Goal: Information Seeking & Learning: Check status

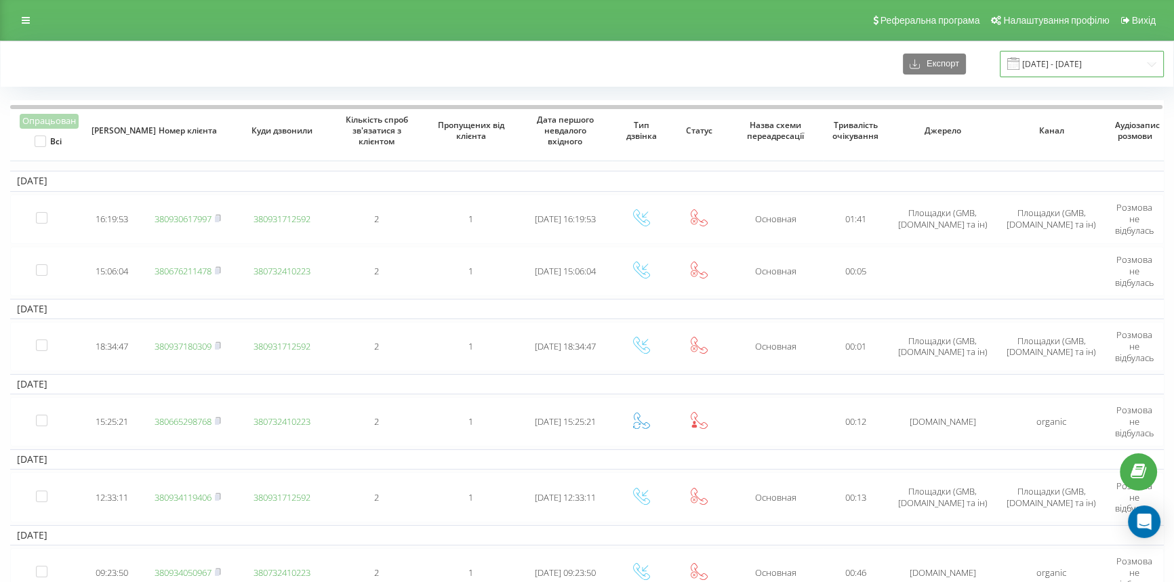
click at [1089, 74] on input "14.11.2022 - 14.12.2022" at bounding box center [1082, 64] width 164 height 26
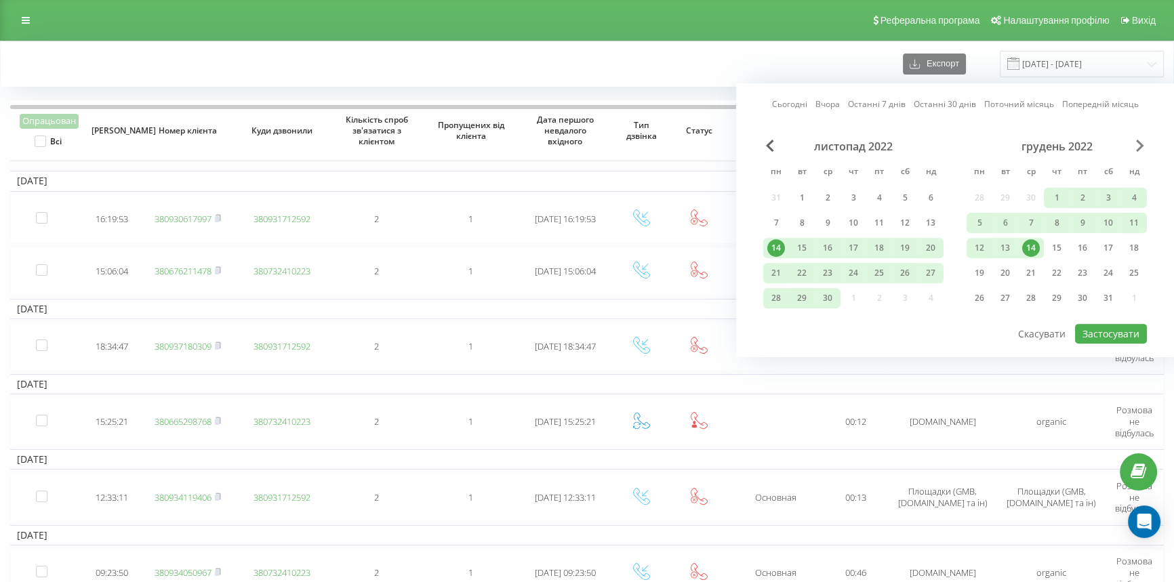
click at [1139, 140] on span "Next Month" at bounding box center [1140, 146] width 8 height 12
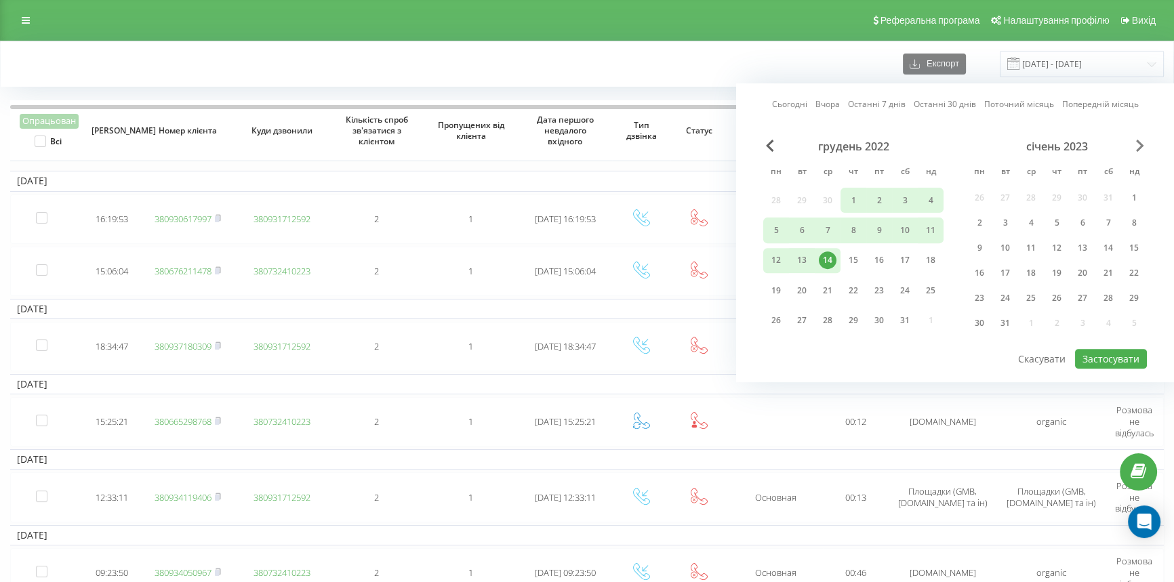
click at [1139, 141] on span "Next Month" at bounding box center [1140, 146] width 8 height 12
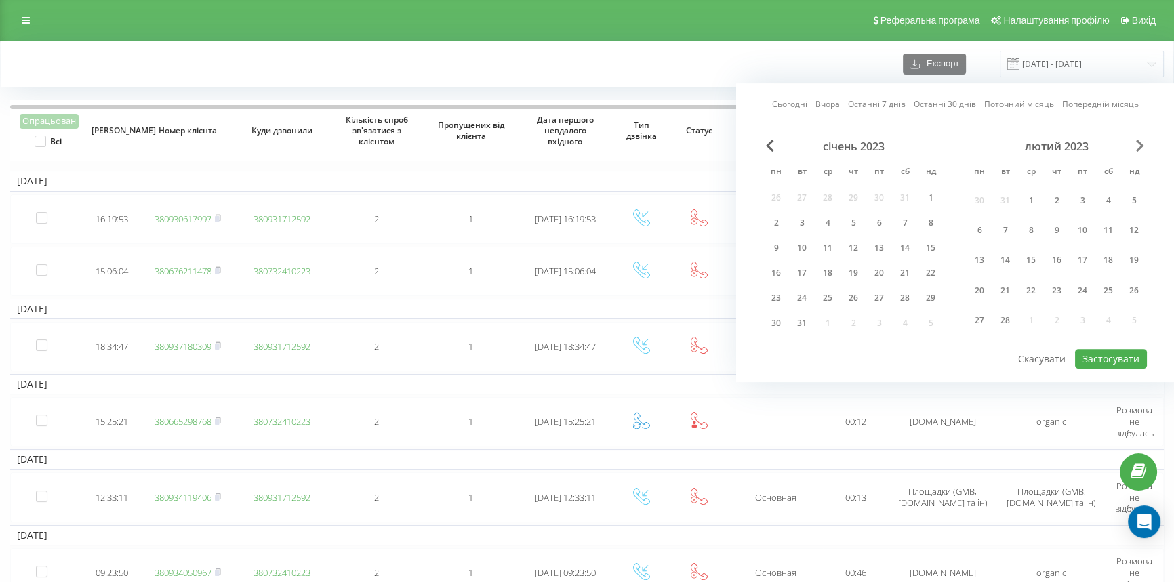
click at [1139, 141] on span "Next Month" at bounding box center [1140, 146] width 8 height 12
click at [1139, 142] on span "Next Month" at bounding box center [1140, 146] width 8 height 12
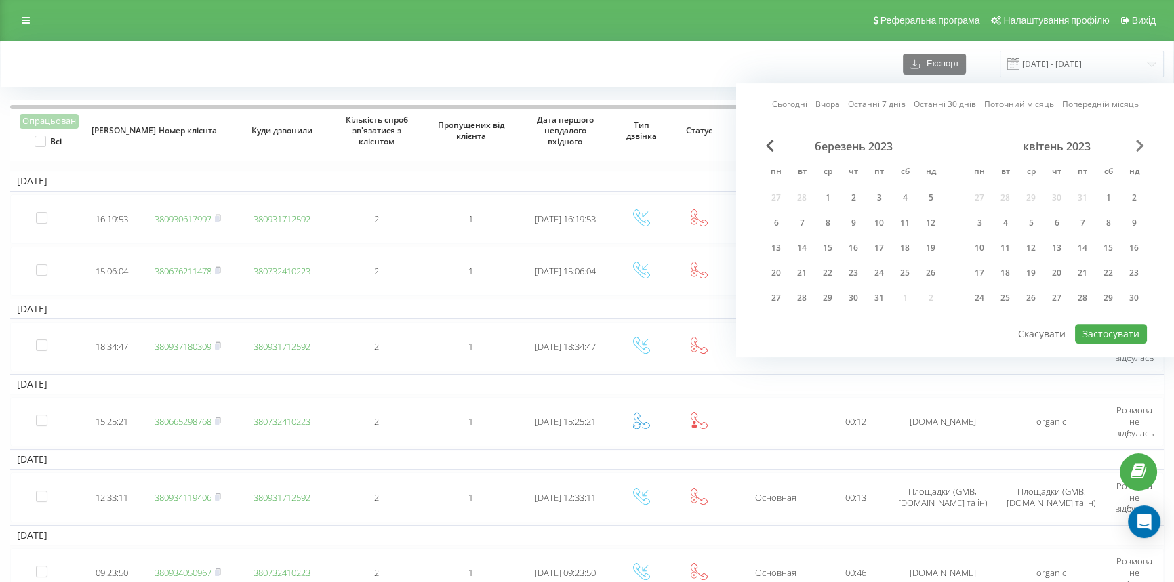
click at [1139, 142] on span "Next Month" at bounding box center [1140, 146] width 8 height 12
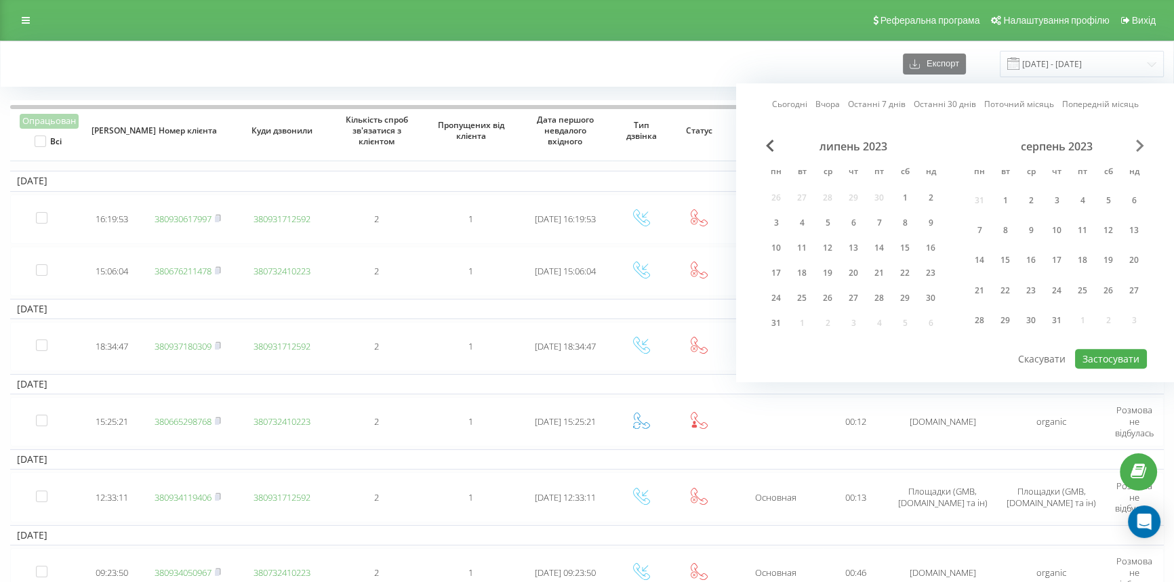
click at [1139, 142] on span "Next Month" at bounding box center [1140, 146] width 8 height 12
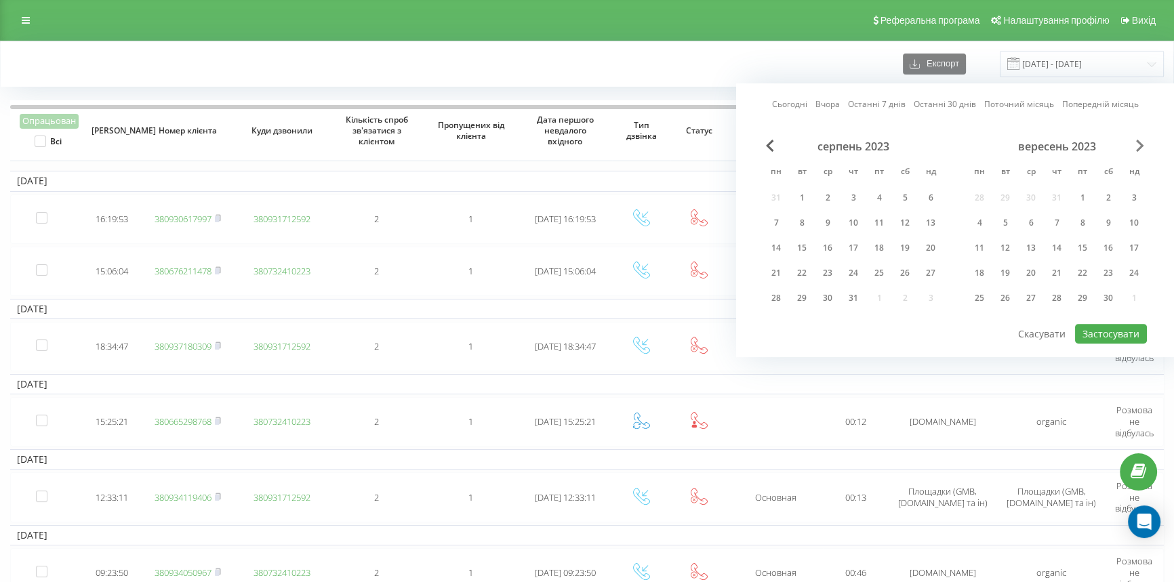
click at [1139, 142] on span "Next Month" at bounding box center [1140, 146] width 8 height 12
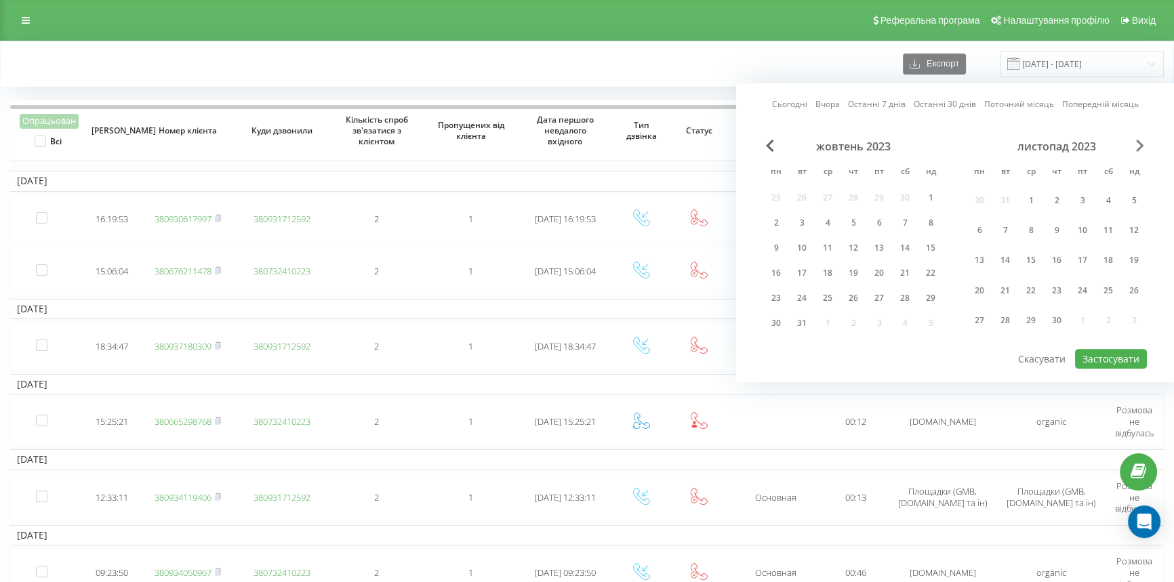
click at [1139, 142] on span "Next Month" at bounding box center [1140, 146] width 8 height 12
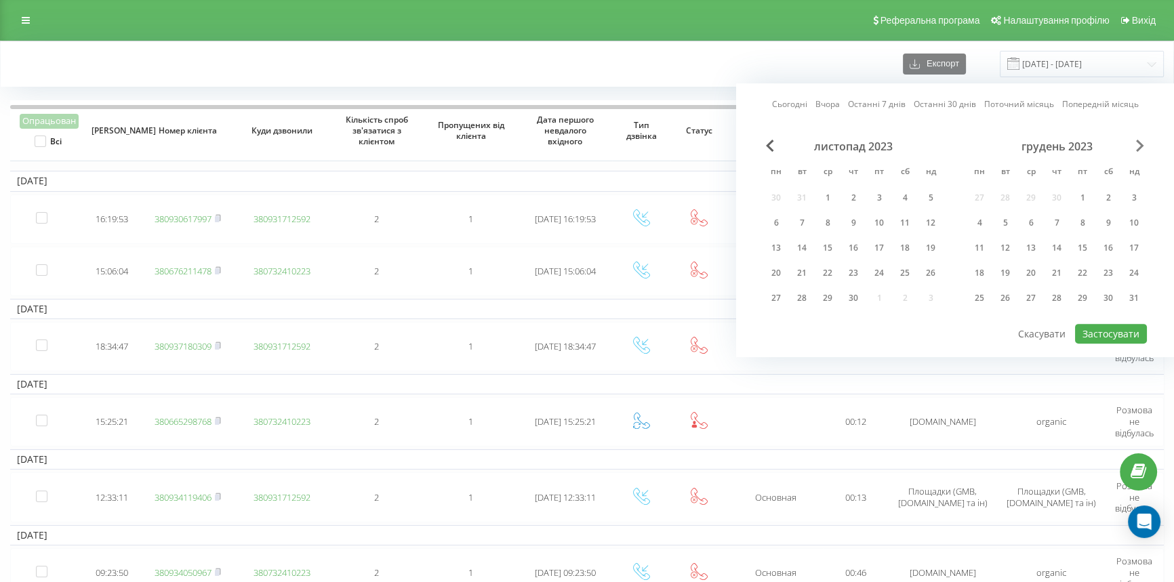
click at [1139, 142] on span "Next Month" at bounding box center [1140, 146] width 8 height 12
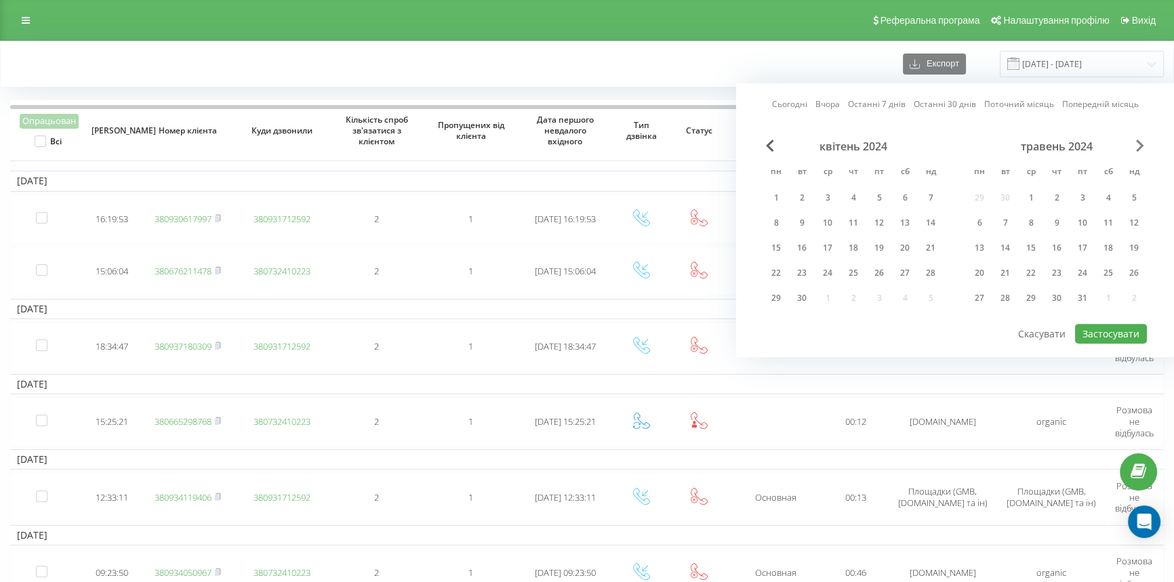
click at [1139, 142] on span "Next Month" at bounding box center [1140, 146] width 8 height 12
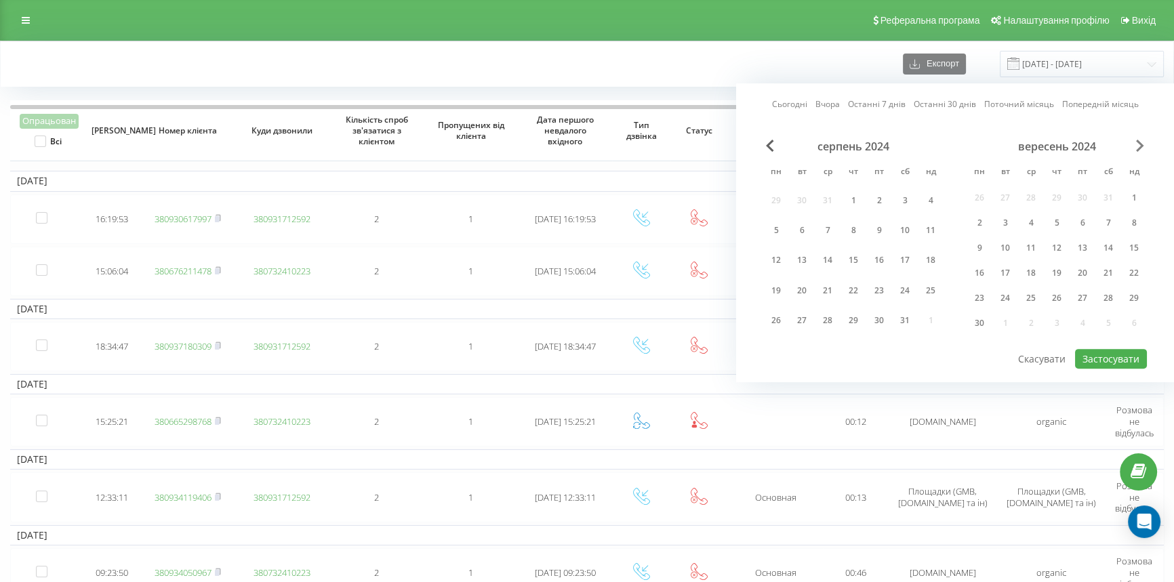
click at [1139, 142] on span "Next Month" at bounding box center [1140, 146] width 8 height 12
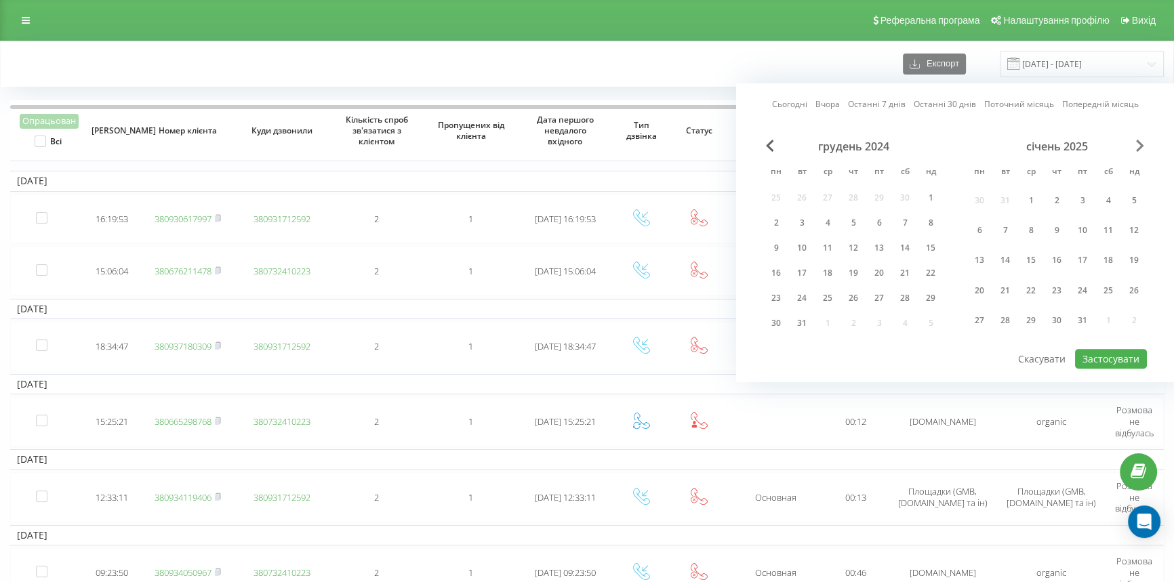
click at [1139, 142] on span "Next Month" at bounding box center [1140, 146] width 8 height 12
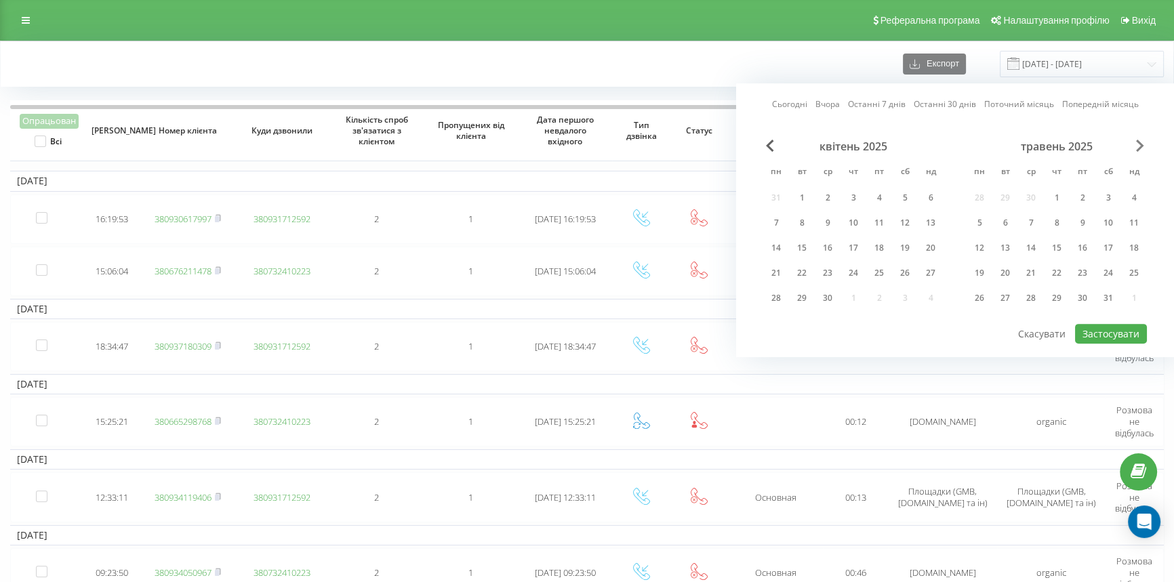
click at [1139, 140] on span "Next Month" at bounding box center [1140, 146] width 8 height 12
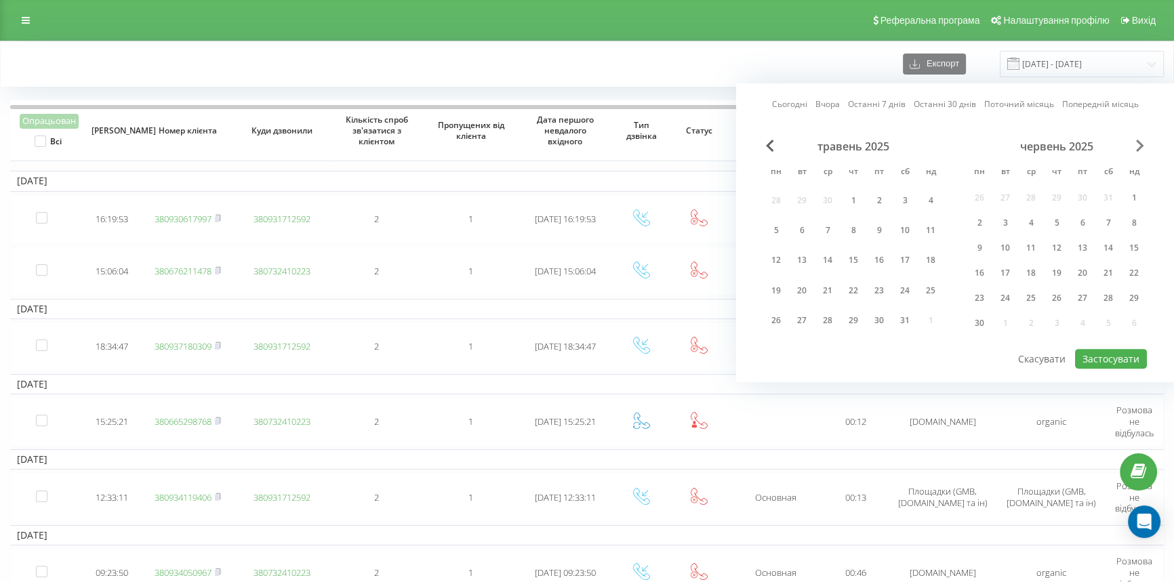
click at [1139, 140] on span "Next Month" at bounding box center [1140, 146] width 8 height 12
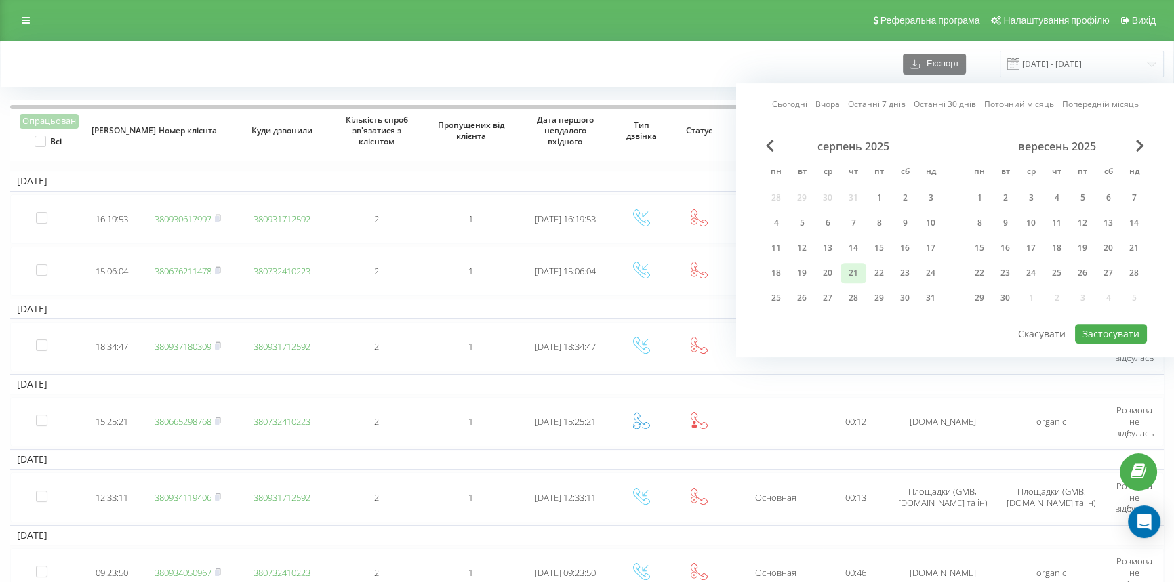
click at [858, 270] on div "21" at bounding box center [853, 273] width 18 height 18
click at [880, 267] on div "22" at bounding box center [879, 273] width 18 height 18
click at [1113, 333] on button "Застосувати" at bounding box center [1111, 334] width 72 height 20
type input "21.08.2025 - 22.08.2025"
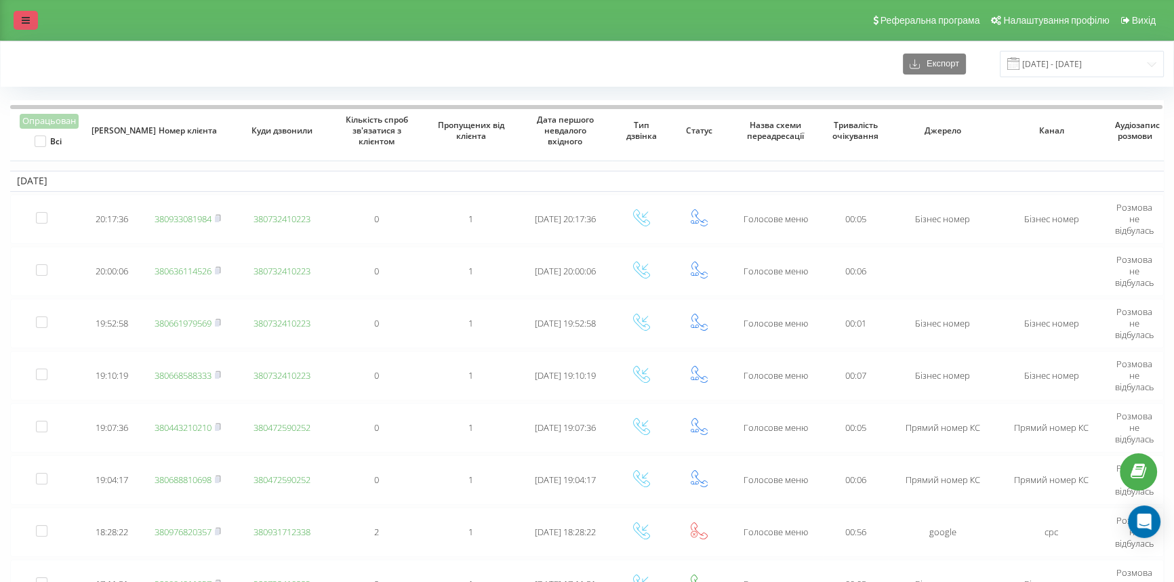
click at [20, 23] on link at bounding box center [26, 20] width 24 height 19
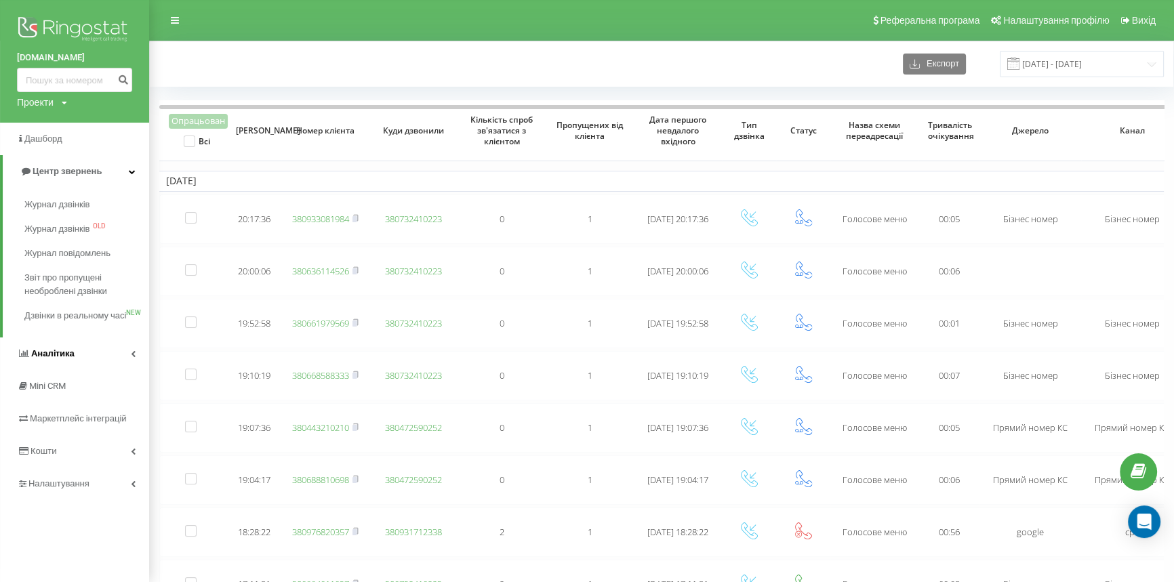
click at [29, 361] on span "Аналiтика" at bounding box center [46, 354] width 58 height 14
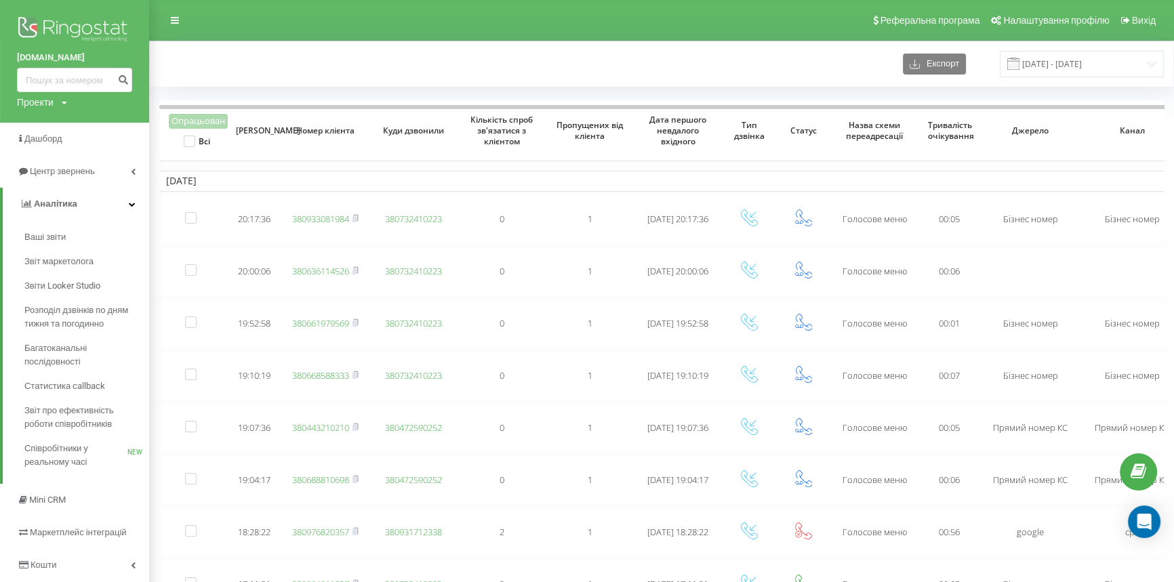
click at [176, 31] on div "Реферальна програма Налаштування профілю Вихід" at bounding box center [587, 20] width 1174 height 41
click at [175, 25] on link at bounding box center [175, 20] width 24 height 19
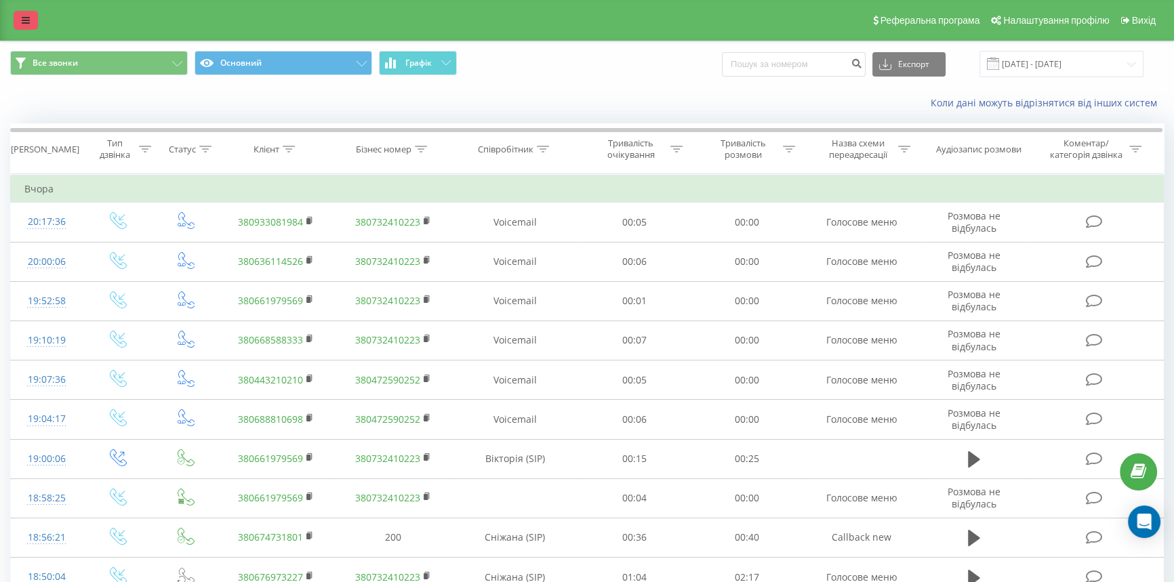
click at [18, 22] on link at bounding box center [26, 20] width 24 height 19
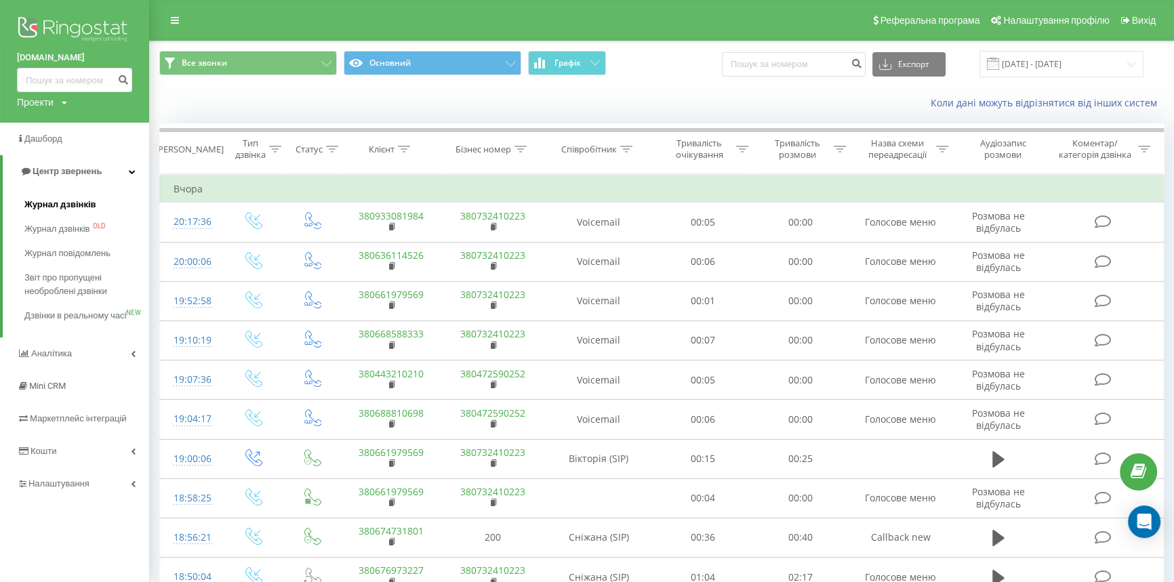
click at [63, 207] on span "Журнал дзвінків" at bounding box center [60, 205] width 72 height 14
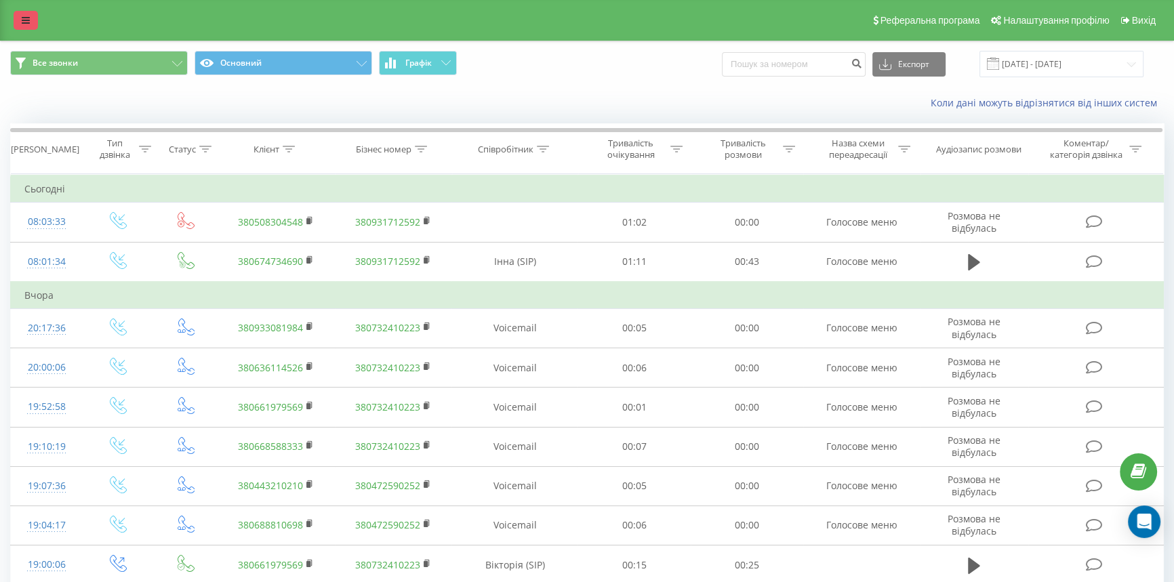
click at [27, 19] on icon at bounding box center [26, 20] width 8 height 9
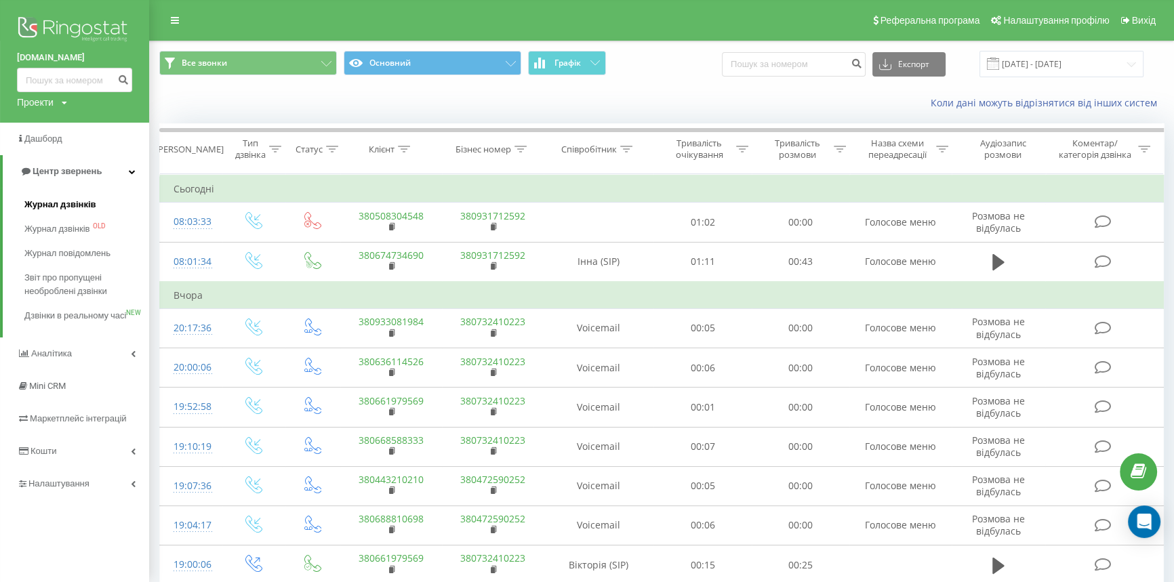
click at [40, 208] on span "Журнал дзвінків" at bounding box center [60, 205] width 72 height 14
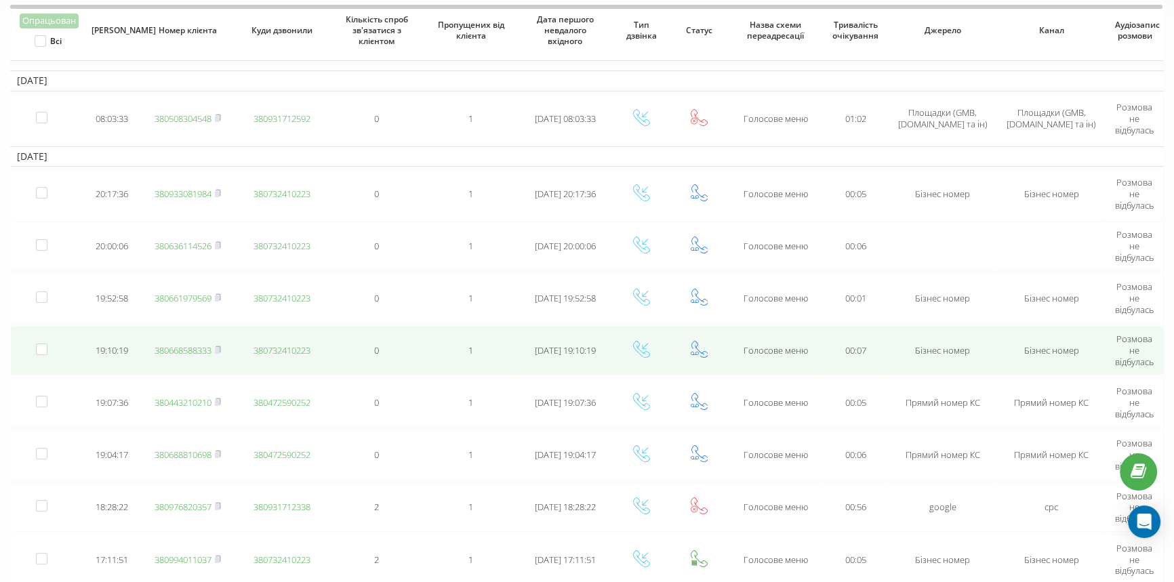
scroll to position [123, 0]
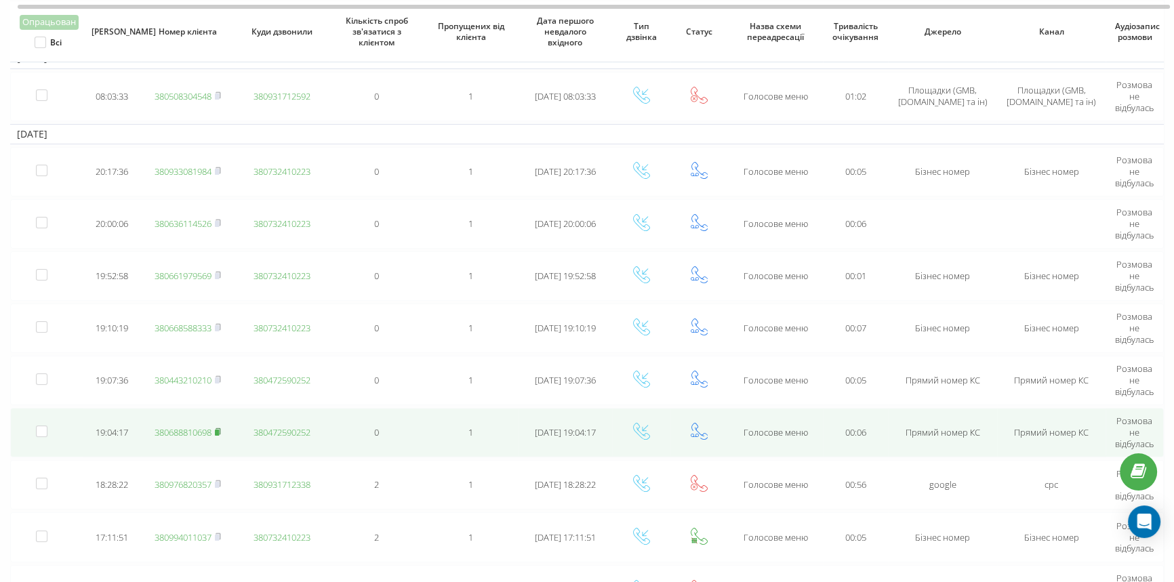
click at [219, 430] on rect at bounding box center [217, 433] width 4 height 6
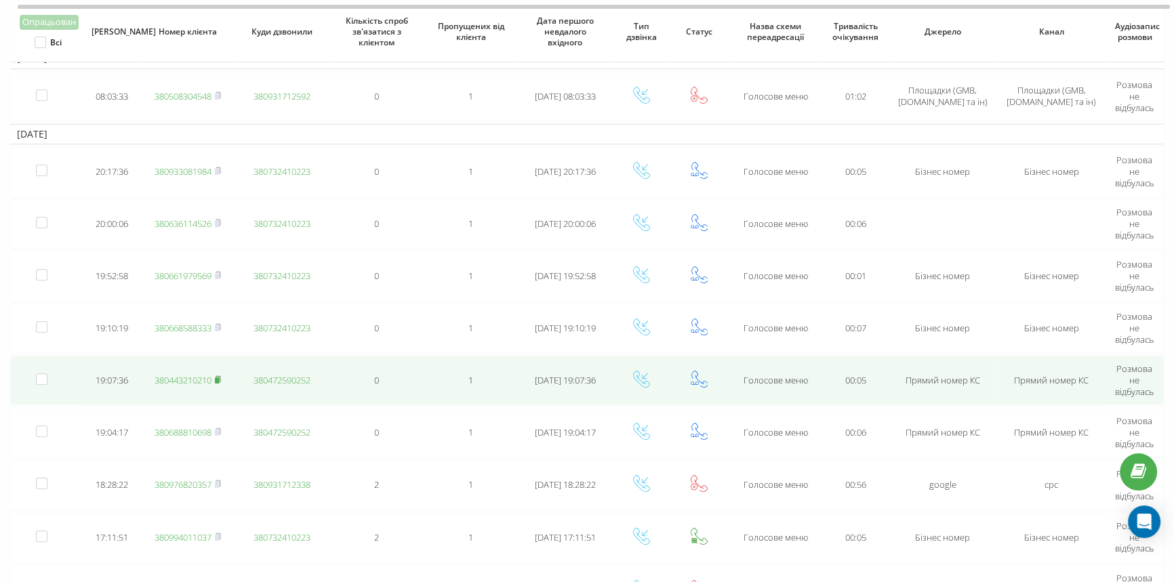
click at [218, 378] on rect at bounding box center [217, 380] width 4 height 6
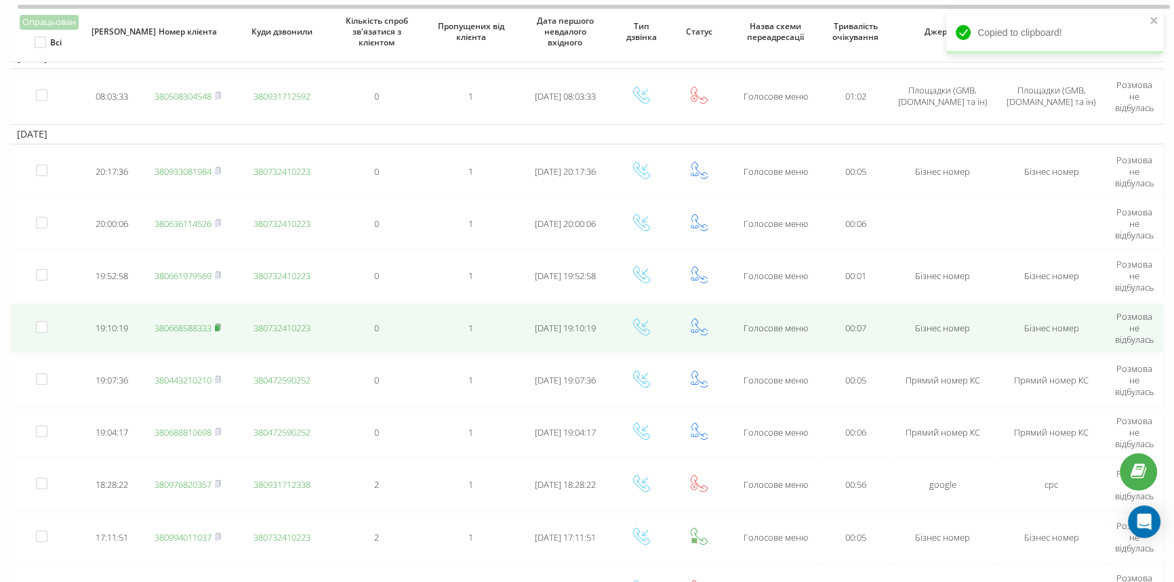
click at [219, 326] on rect at bounding box center [217, 328] width 4 height 6
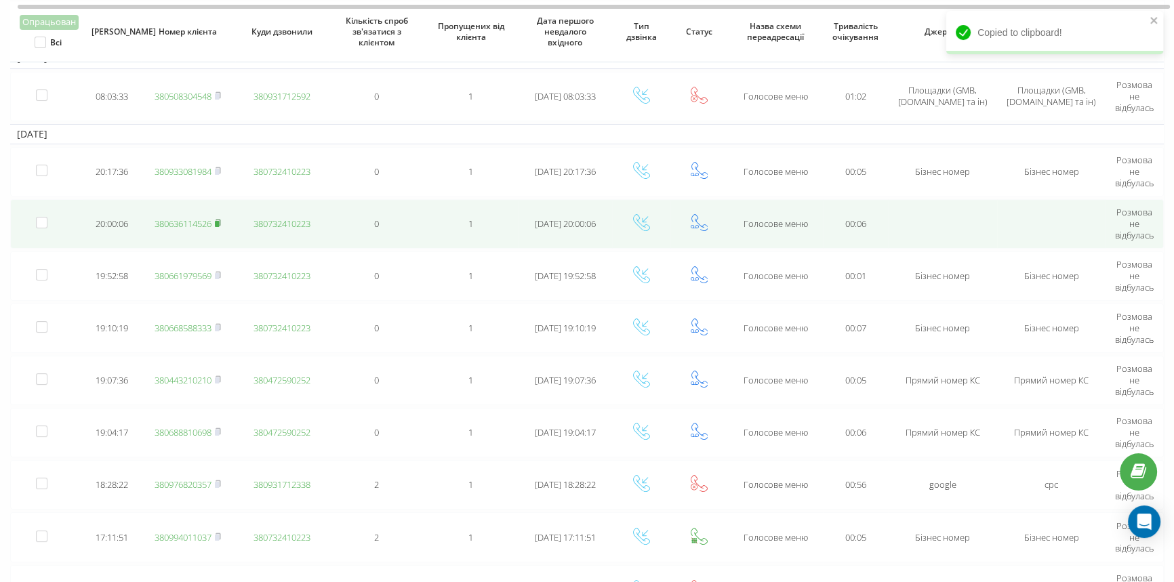
click at [221, 224] on icon at bounding box center [218, 223] width 6 height 8
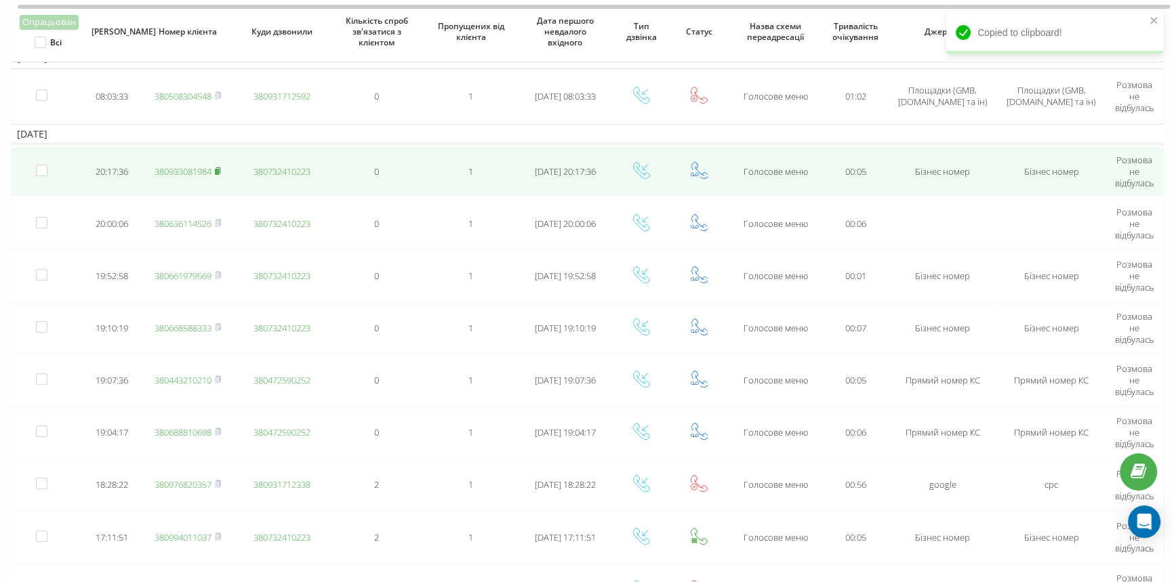
click at [218, 169] on rect at bounding box center [217, 172] width 4 height 6
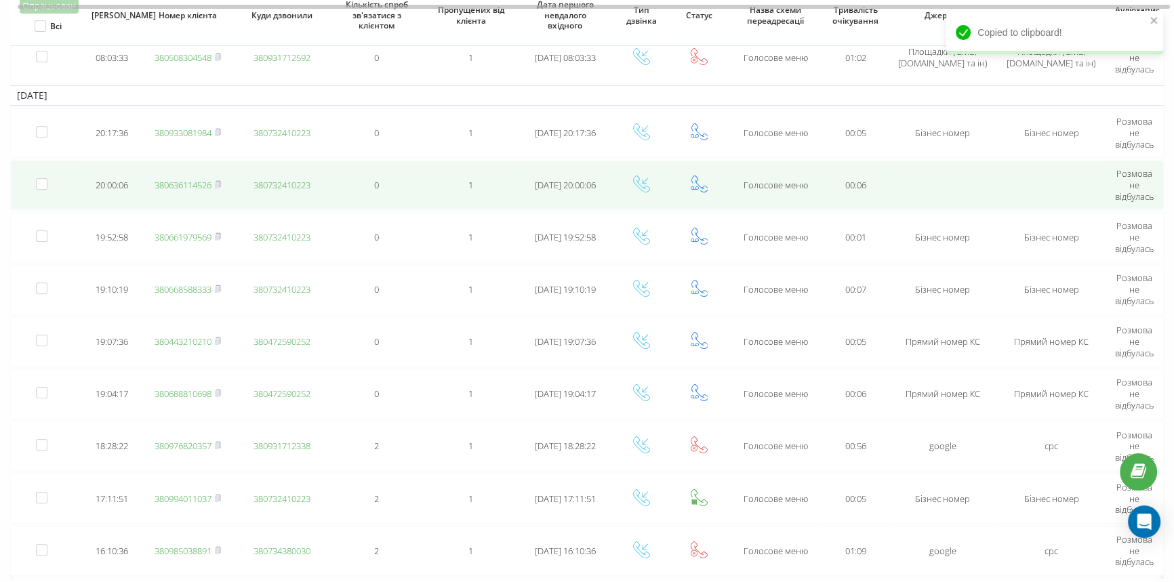
scroll to position [138, 0]
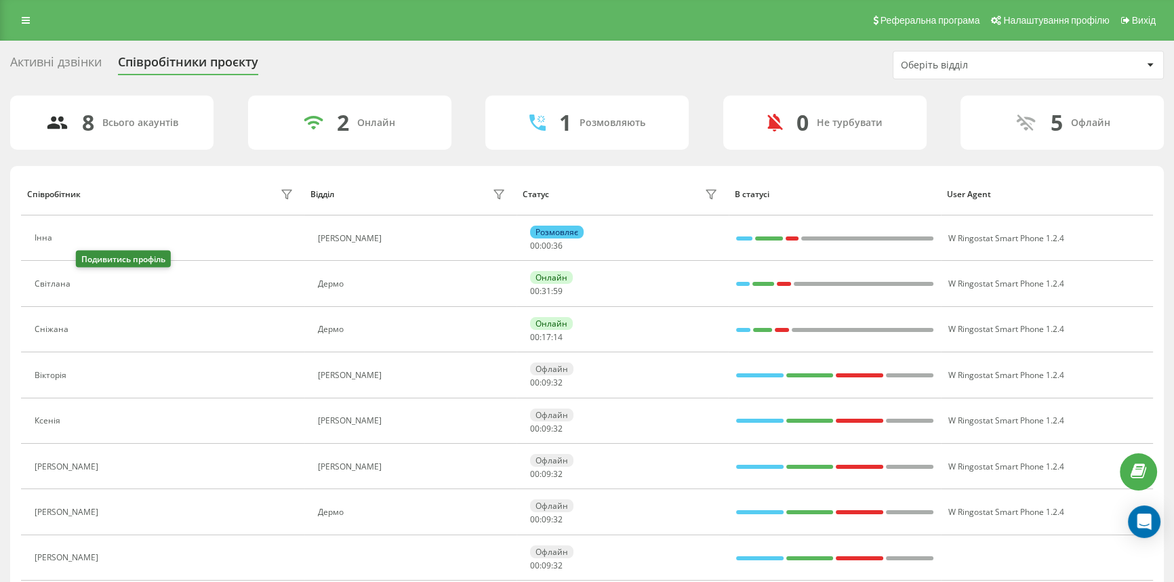
click at [86, 285] on icon at bounding box center [86, 284] width 3 height 7
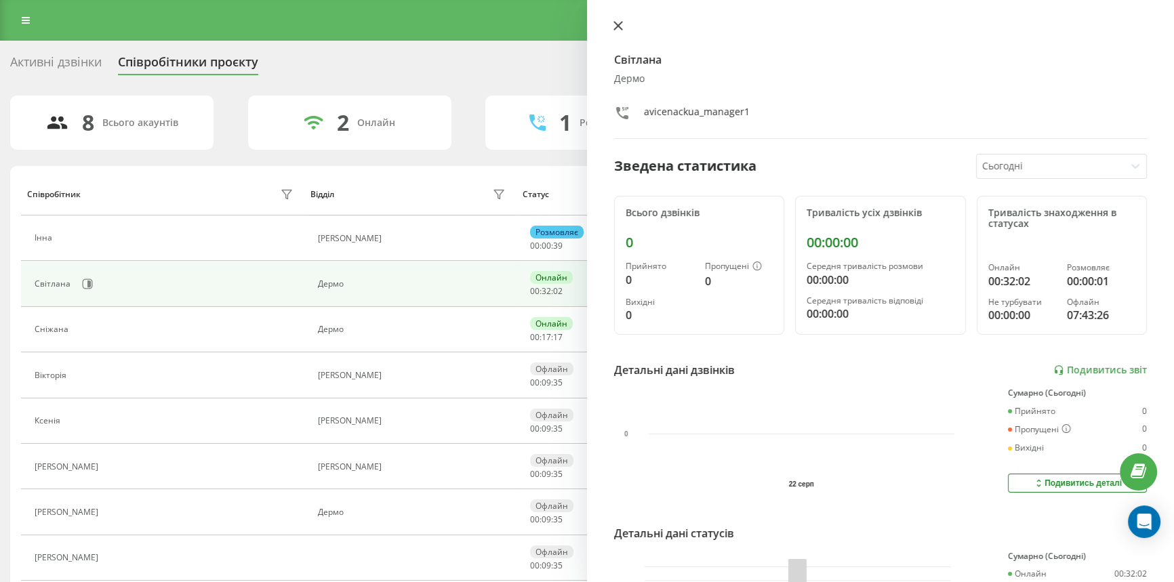
click at [615, 20] on button at bounding box center [618, 26] width 18 height 13
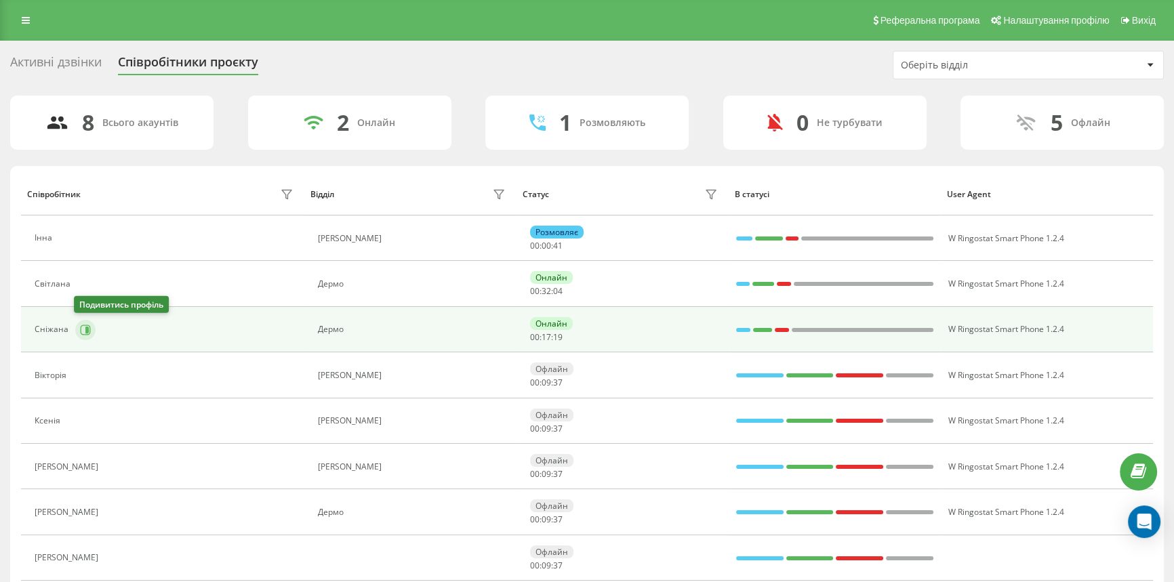
click at [85, 331] on icon at bounding box center [86, 329] width 3 height 7
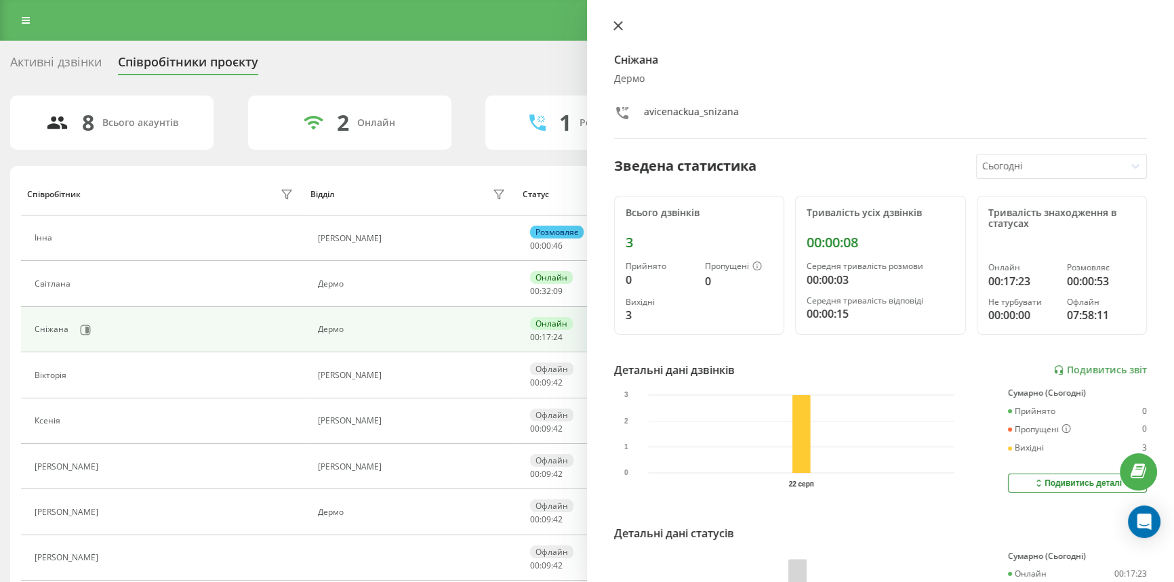
click at [615, 20] on button at bounding box center [618, 26] width 18 height 13
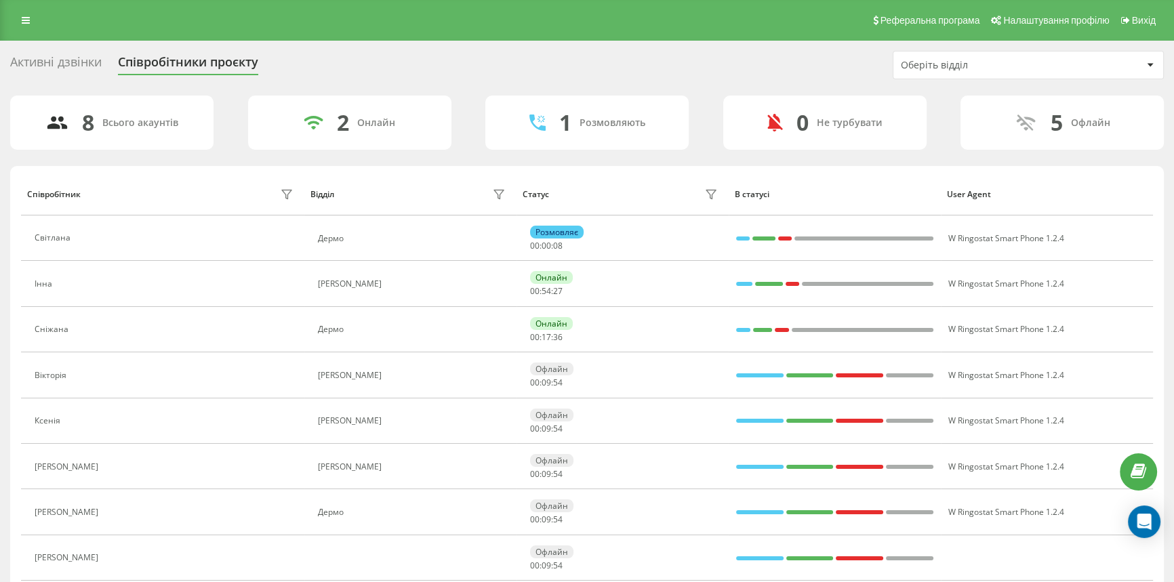
click at [95, 67] on div "Активні дзвінки" at bounding box center [55, 65] width 91 height 21
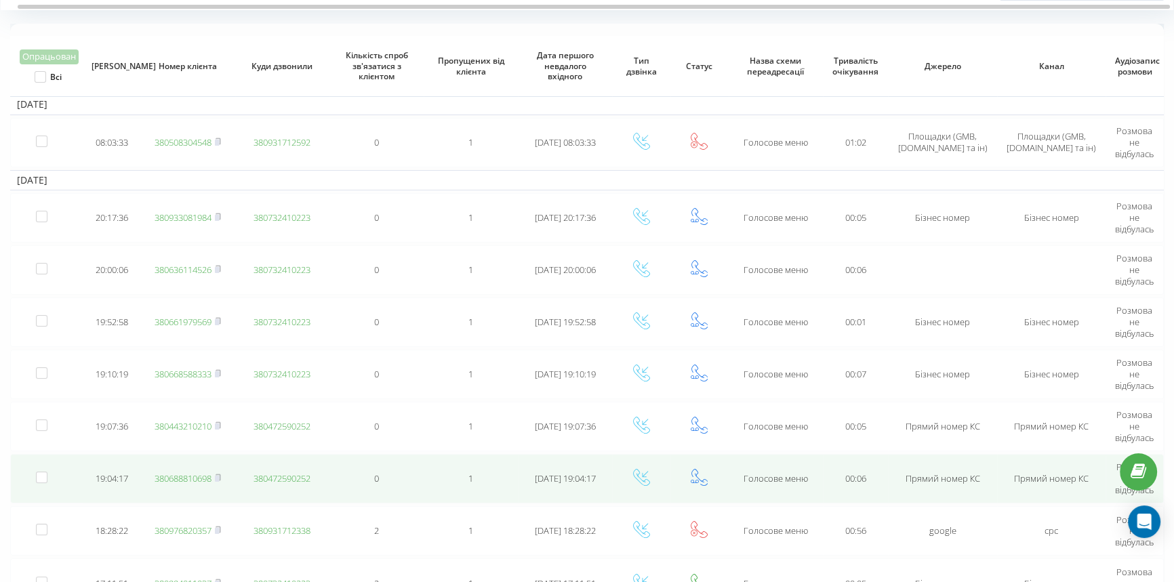
scroll to position [138, 0]
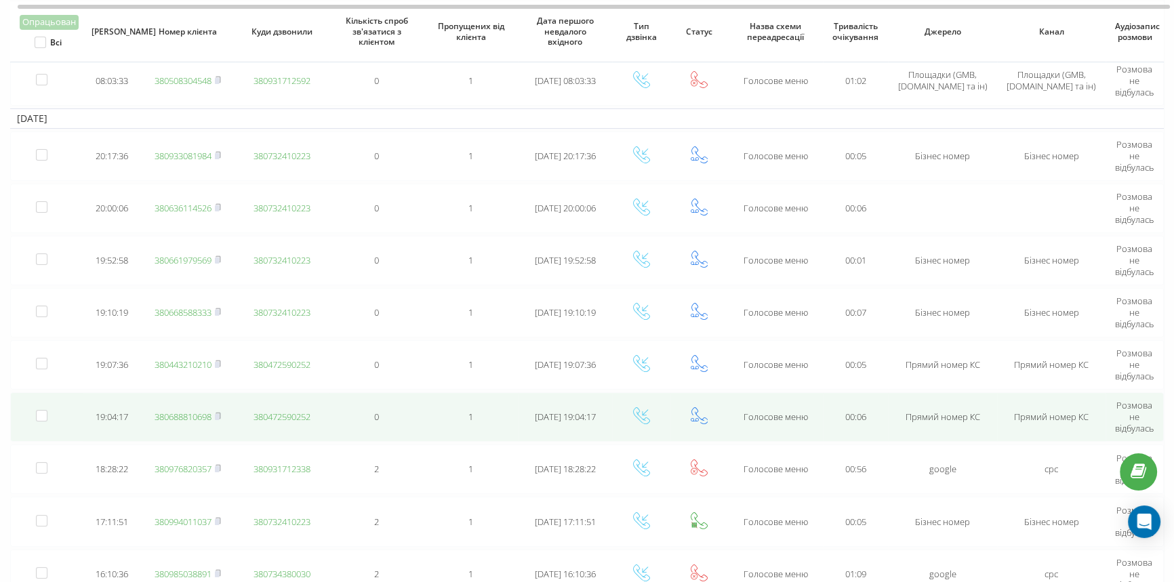
click at [184, 411] on link "380688810698" at bounding box center [183, 417] width 57 height 12
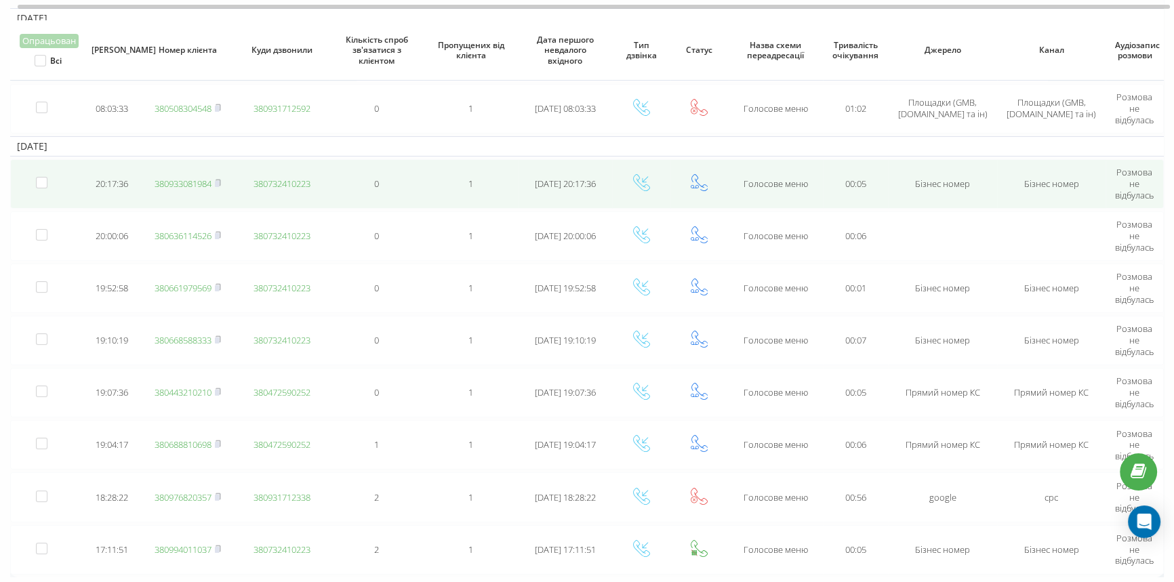
scroll to position [184, 0]
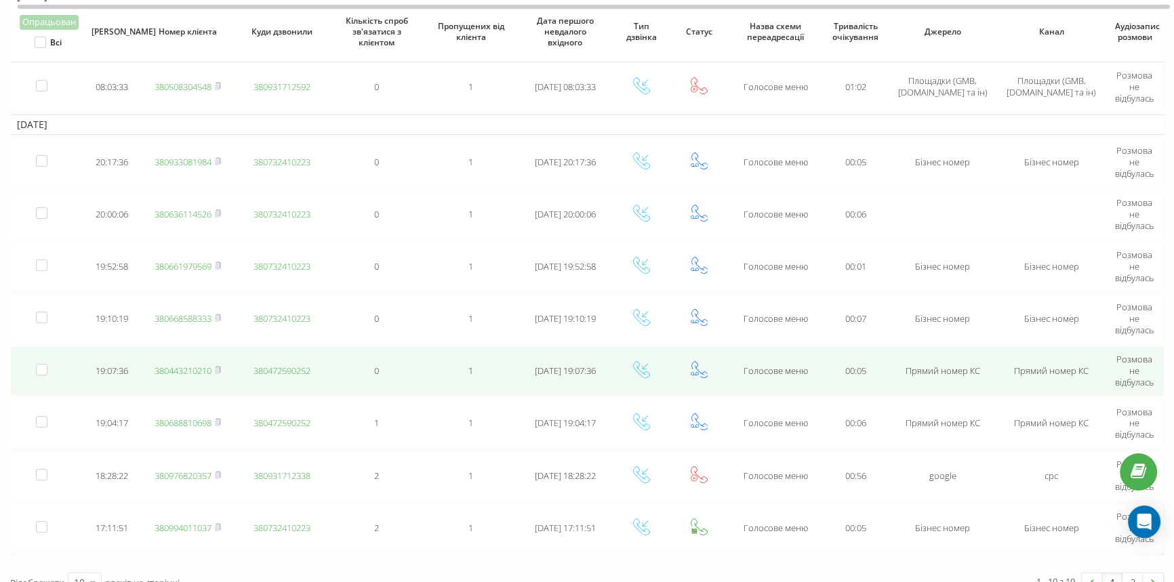
click at [186, 369] on link "380443210210" at bounding box center [183, 371] width 57 height 12
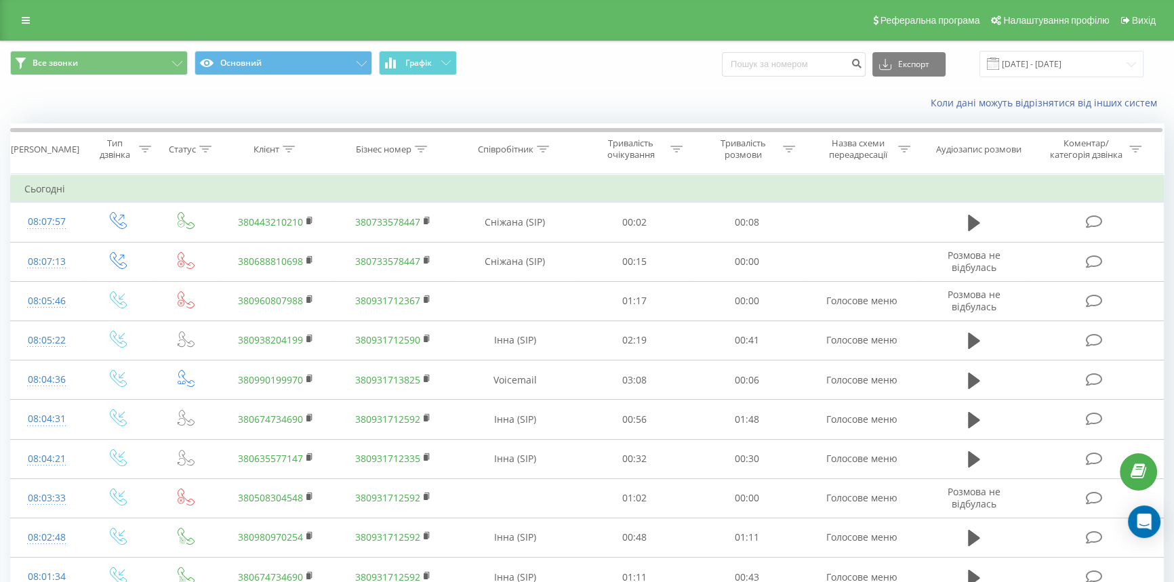
click at [12, 24] on div "Реферальна програма Налаштування профілю Вихід" at bounding box center [587, 20] width 1174 height 41
click at [22, 20] on icon at bounding box center [26, 20] width 8 height 9
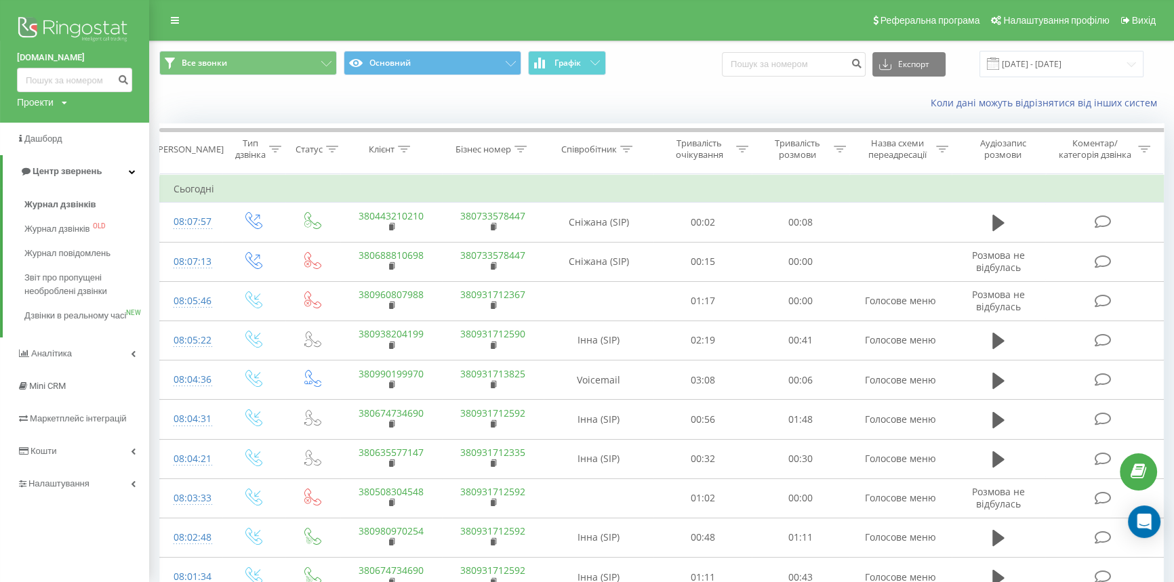
click at [66, 203] on span "Журнал дзвінків" at bounding box center [60, 205] width 72 height 14
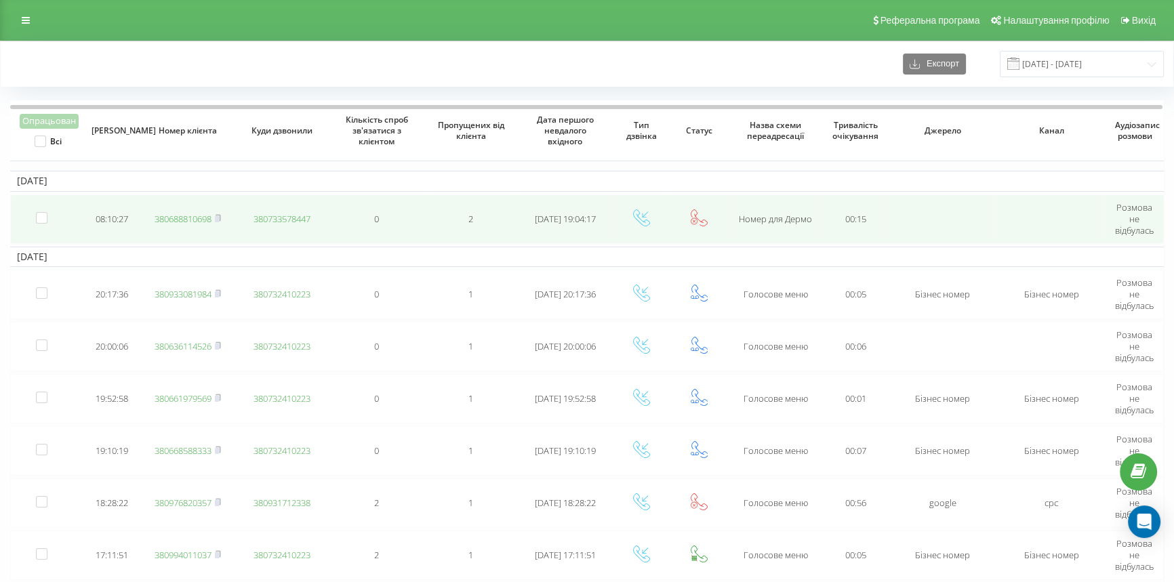
click at [180, 214] on link "380688810698" at bounding box center [183, 219] width 57 height 12
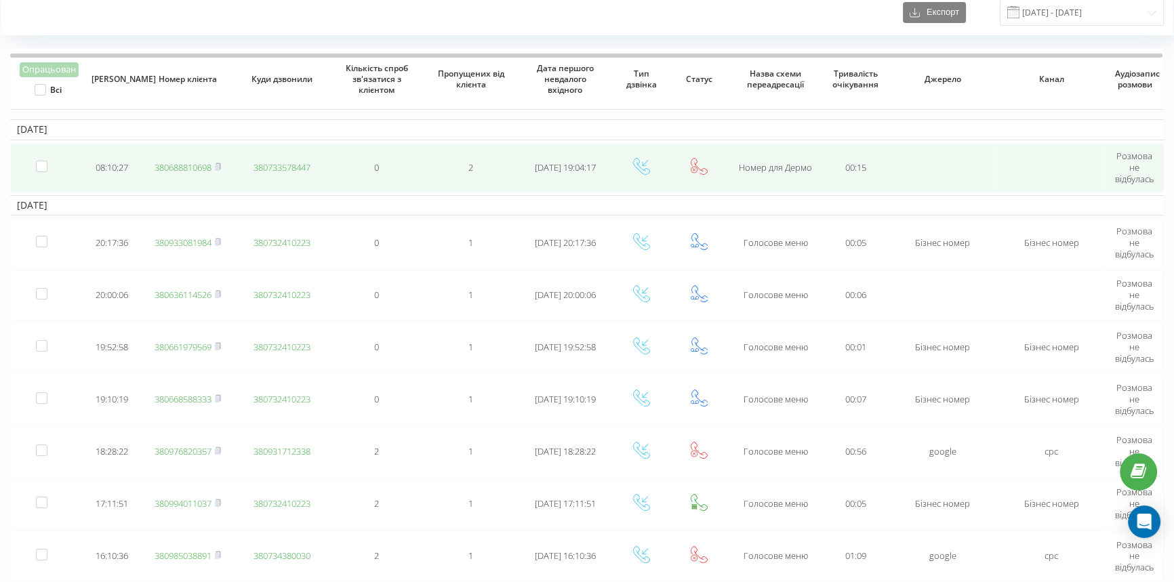
scroll to position [61, 0]
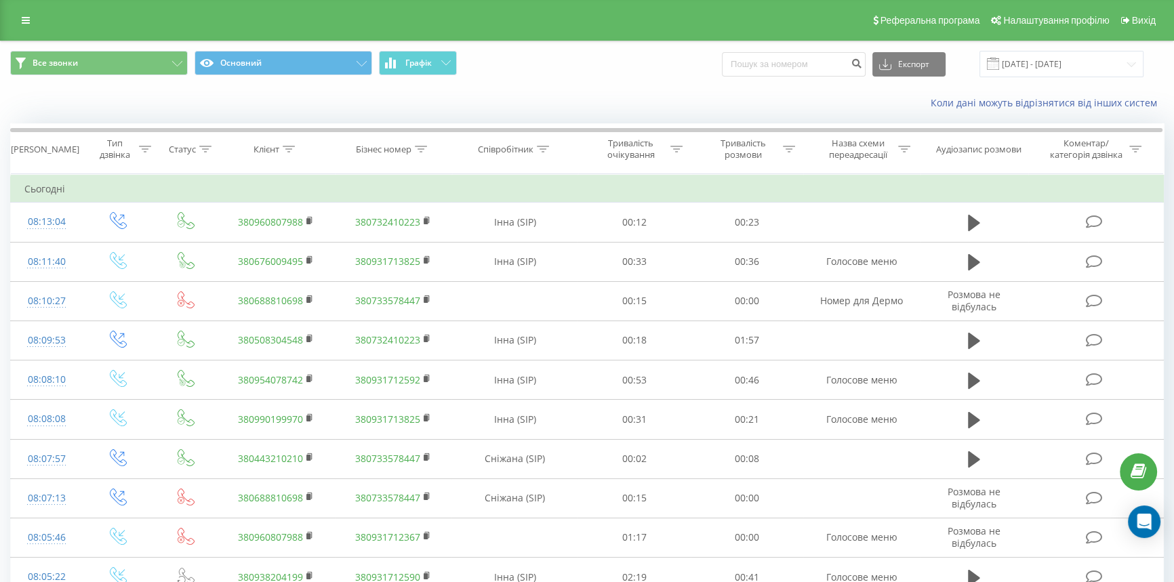
click at [27, 27] on link at bounding box center [26, 20] width 24 height 19
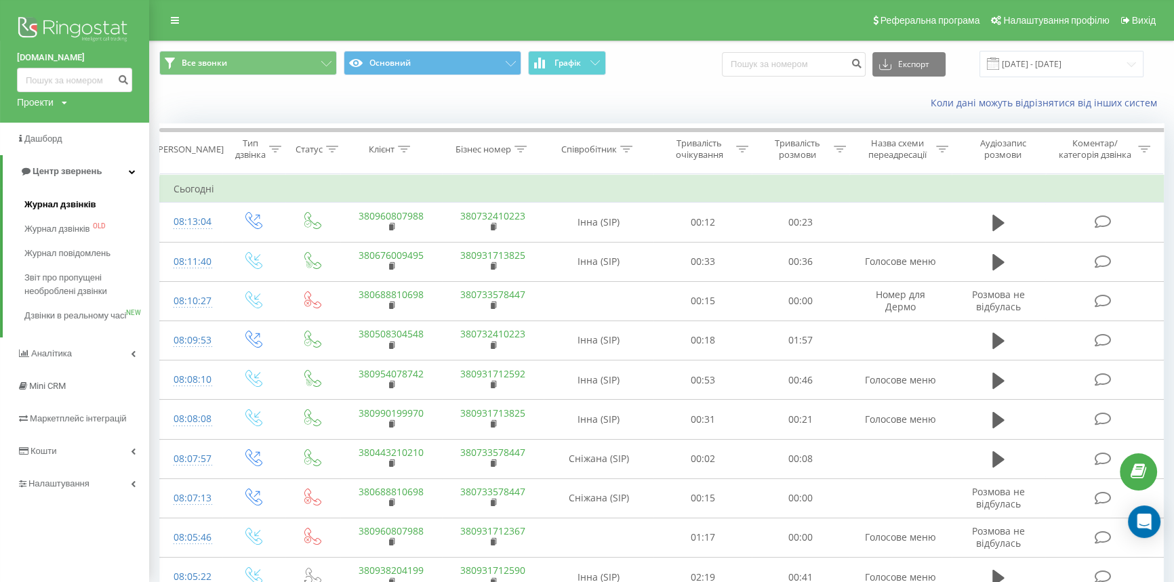
click at [49, 207] on span "Журнал дзвінків" at bounding box center [60, 205] width 72 height 14
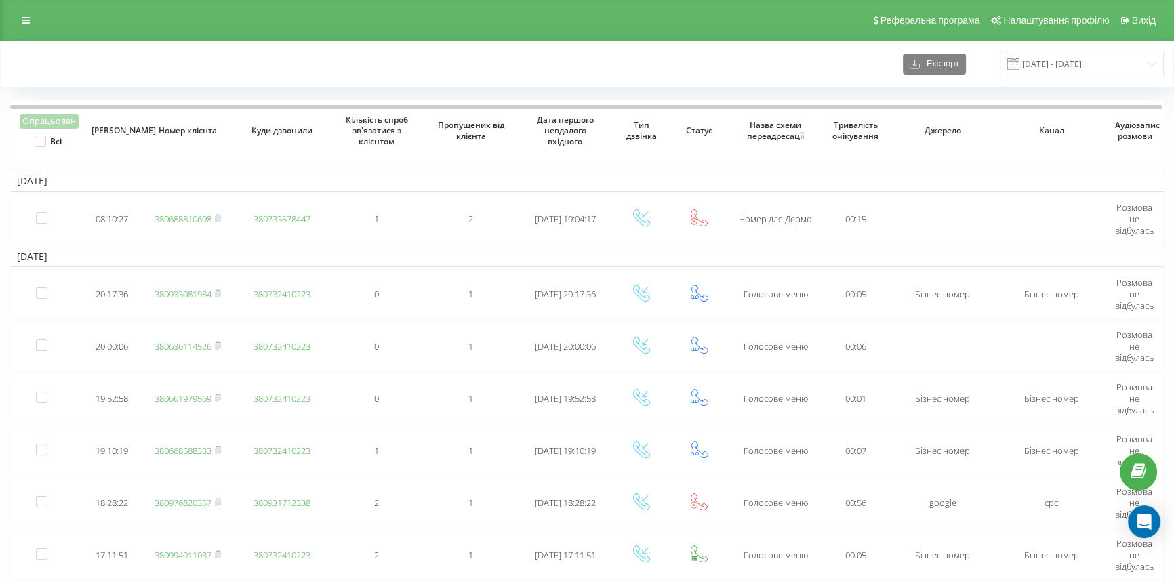
scroll to position [61, 0]
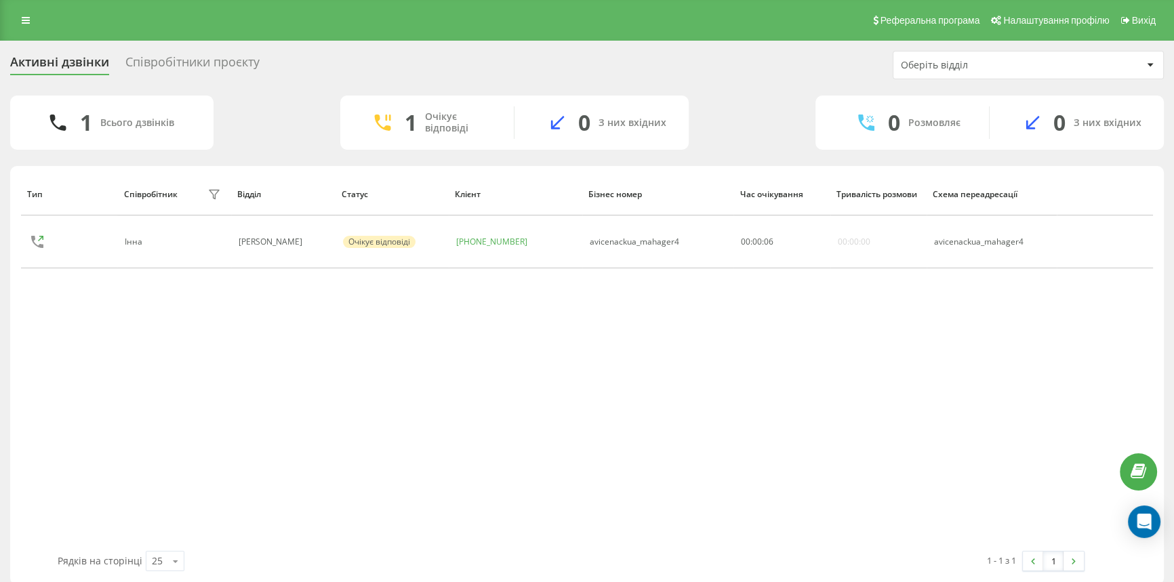
click at [203, 60] on div "Співробітники проєкту" at bounding box center [192, 65] width 134 height 21
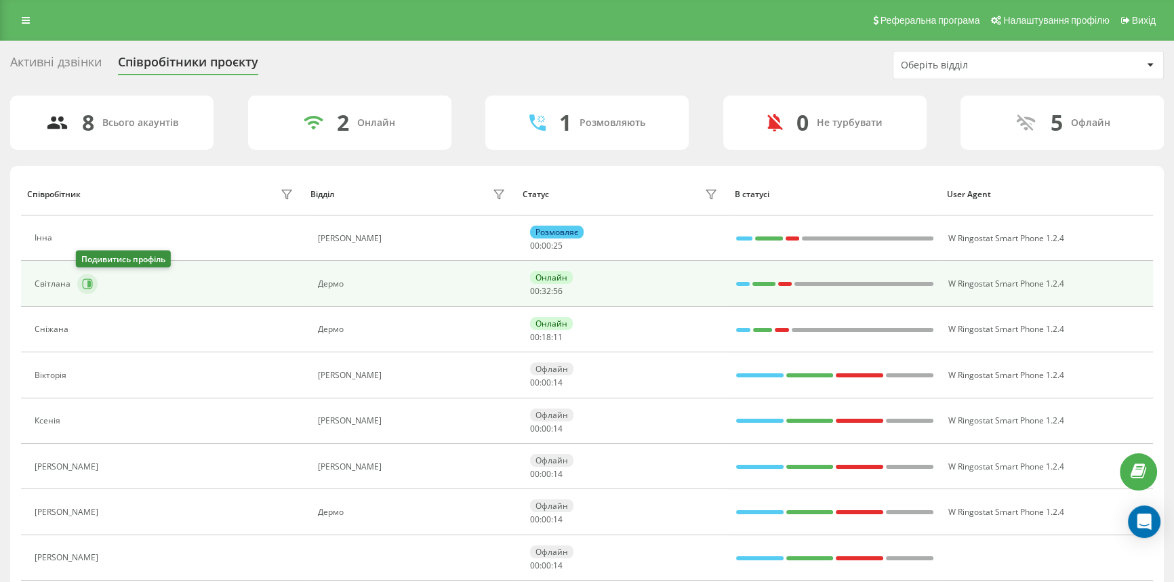
click at [89, 284] on icon at bounding box center [87, 284] width 11 height 11
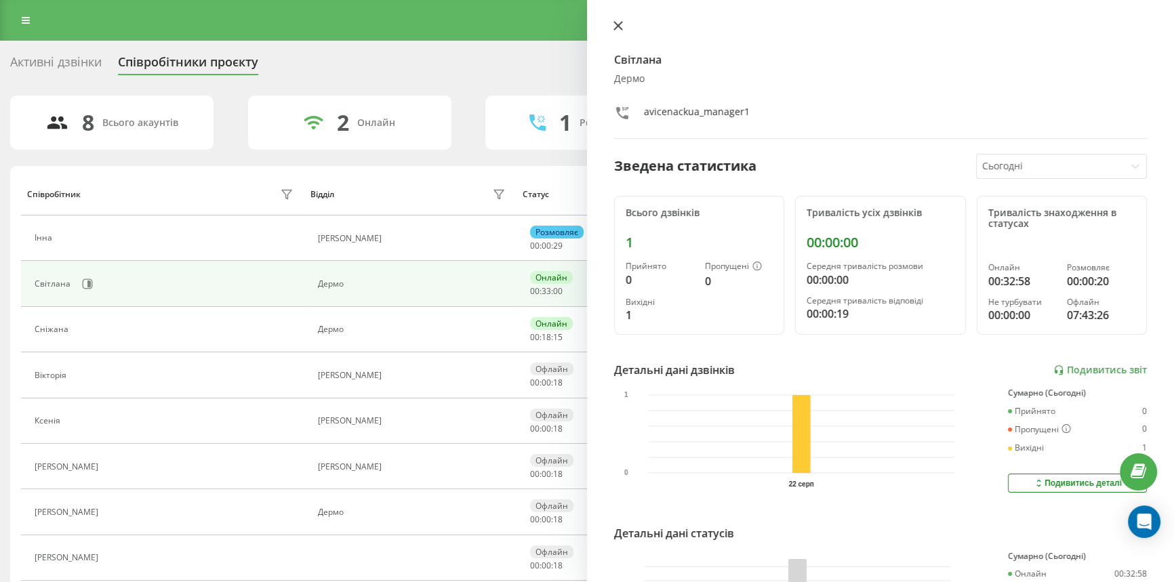
click at [619, 24] on icon at bounding box center [618, 26] width 8 height 8
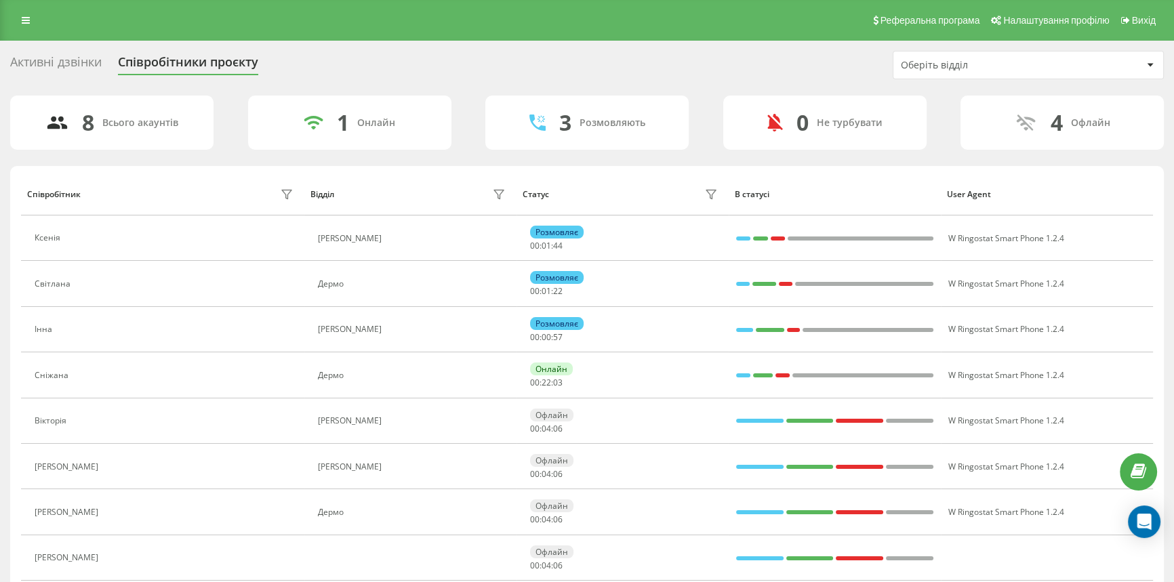
click at [79, 66] on div "Активні дзвінки" at bounding box center [55, 65] width 91 height 21
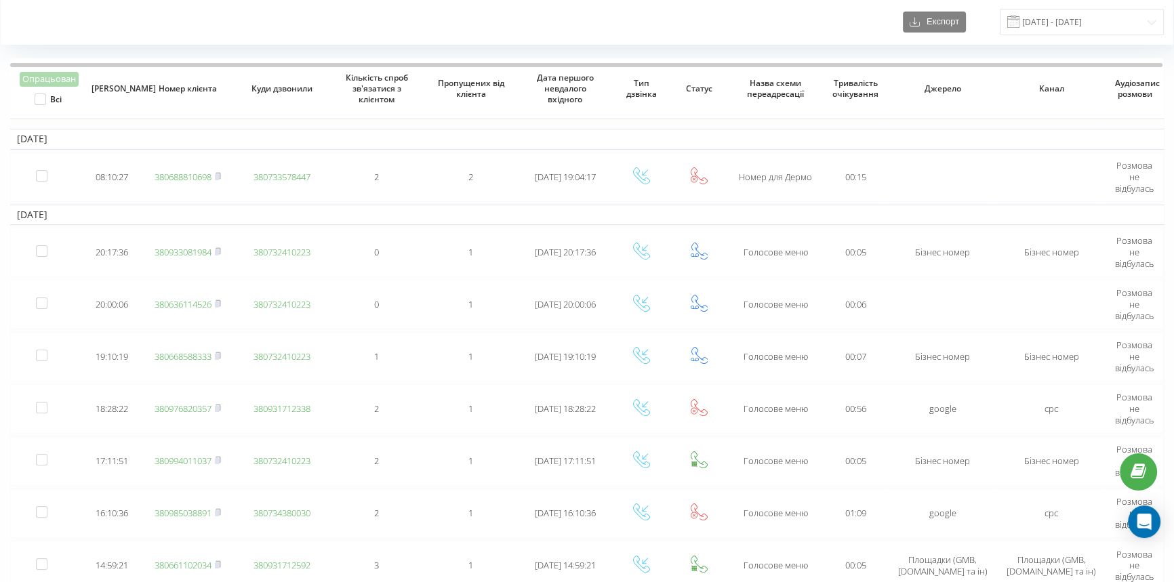
scroll to position [61, 0]
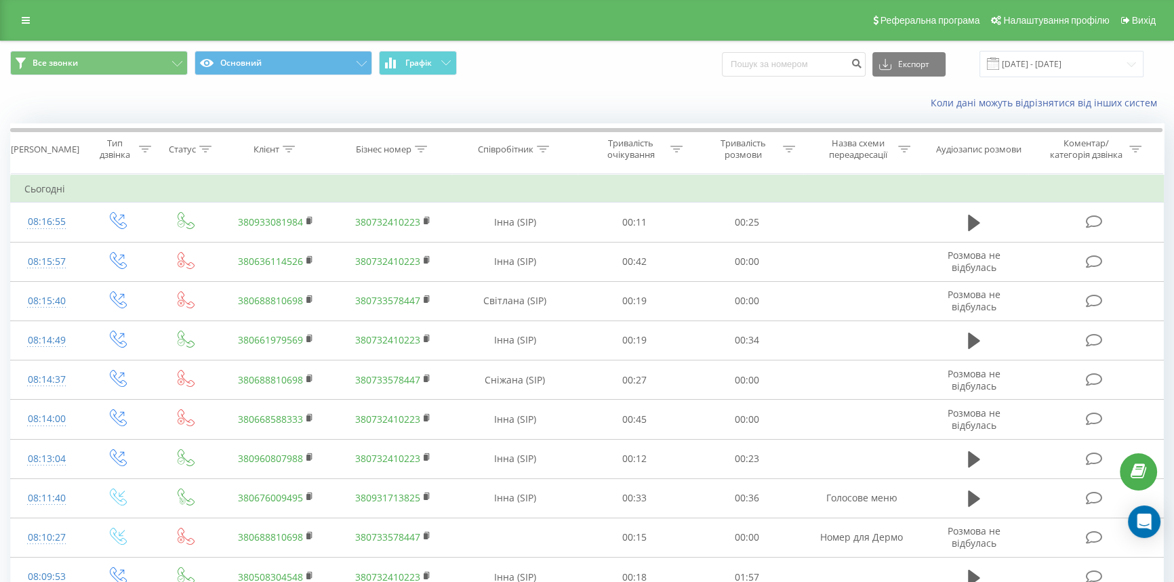
click at [680, 14] on div "Реферальна програма Налаштування профілю Вихід" at bounding box center [587, 20] width 1174 height 41
drag, startPoint x: 30, startPoint y: 24, endPoint x: 30, endPoint y: 86, distance: 61.7
click at [30, 24] on link at bounding box center [26, 20] width 24 height 19
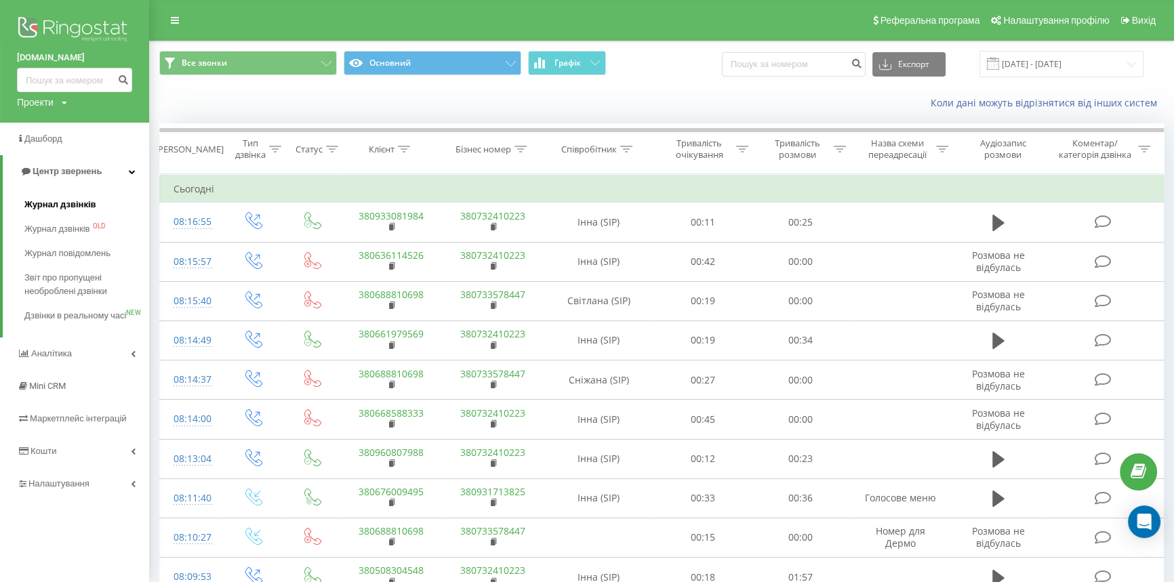
click at [49, 203] on span "Журнал дзвінків" at bounding box center [60, 205] width 72 height 14
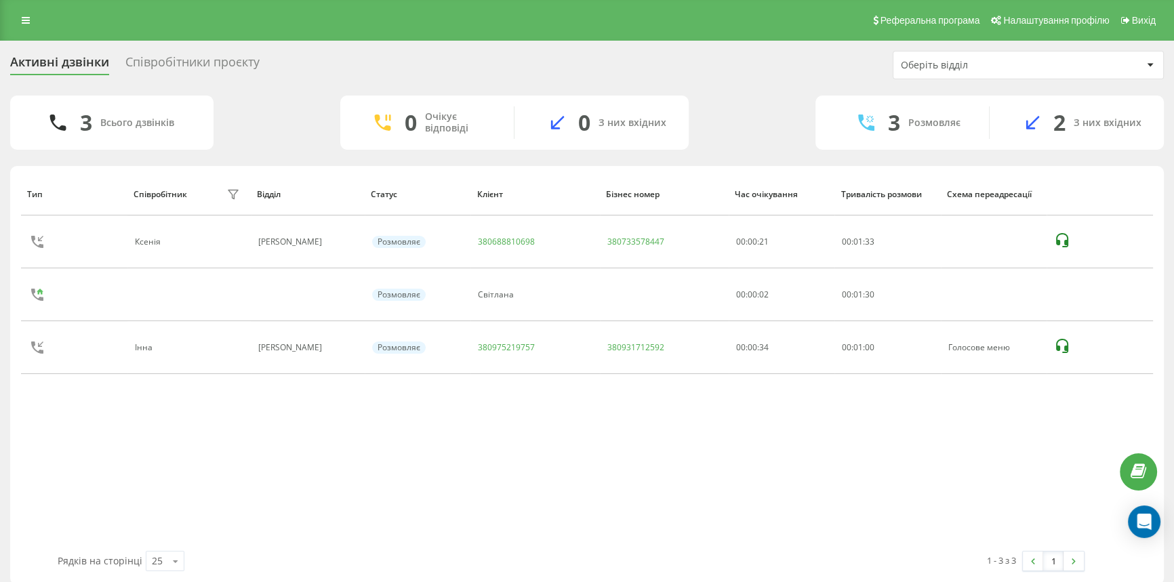
click at [170, 60] on div "Співробітники проєкту" at bounding box center [192, 65] width 134 height 21
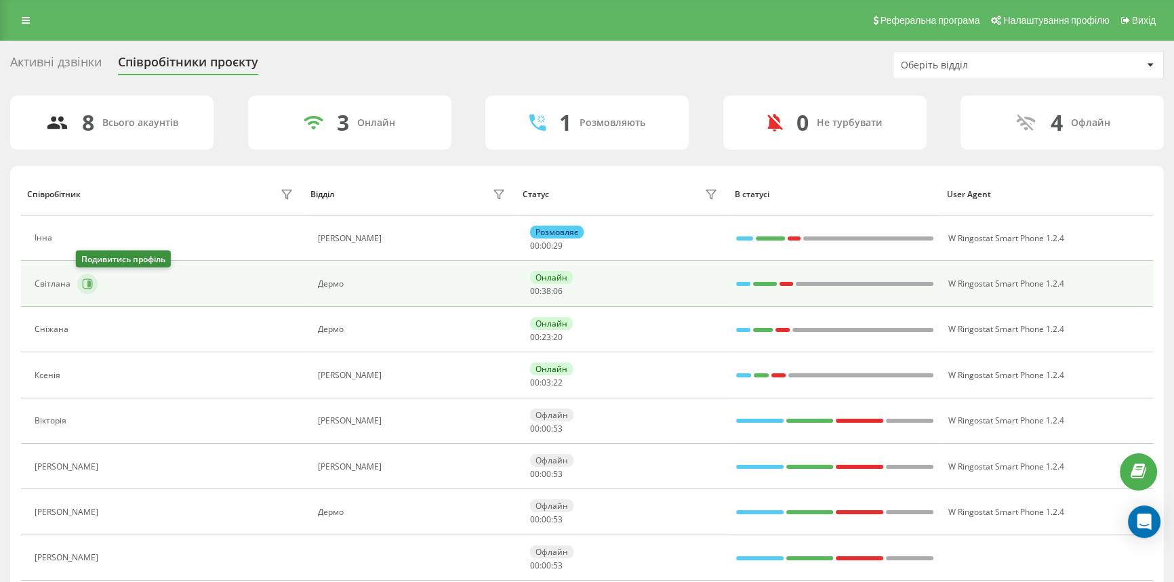
click at [83, 279] on icon at bounding box center [88, 284] width 10 height 10
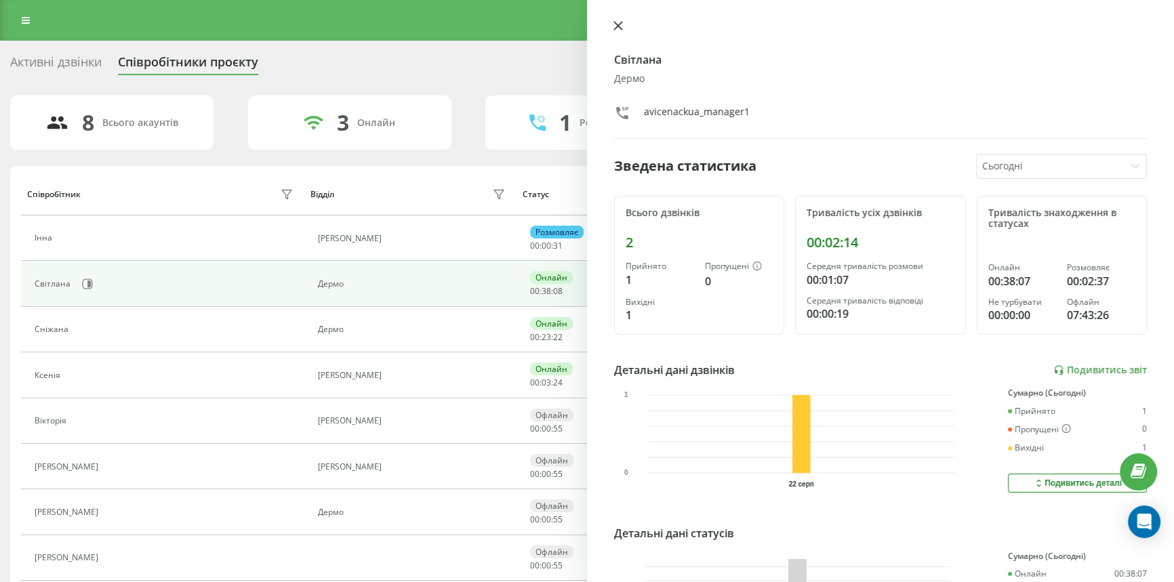
click at [611, 28] on button at bounding box center [618, 26] width 18 height 13
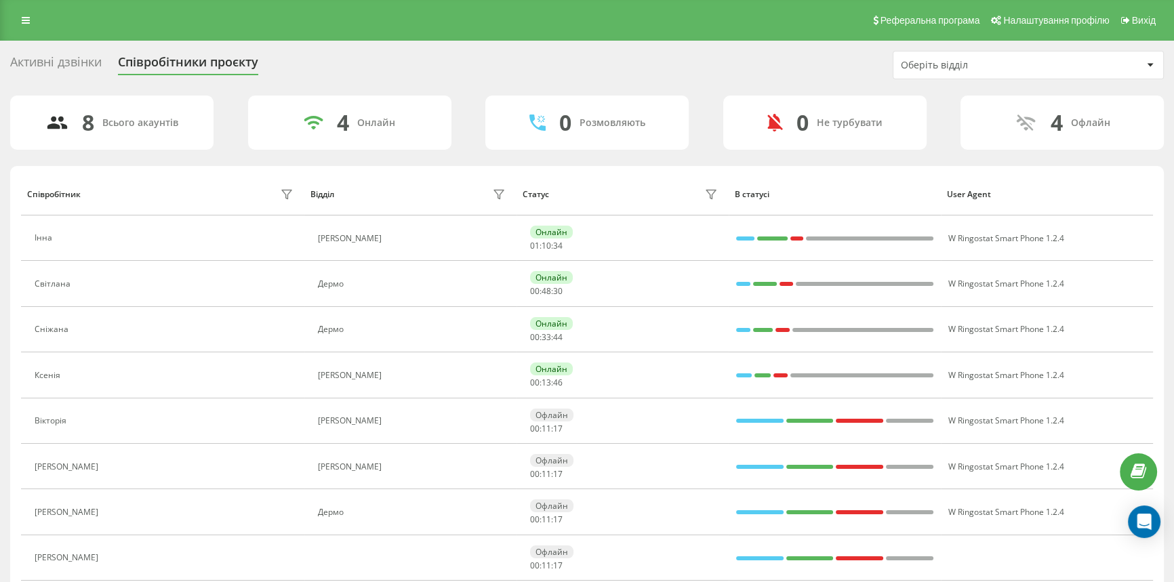
click at [56, 190] on div "Співробітник" at bounding box center [54, 194] width 54 height 9
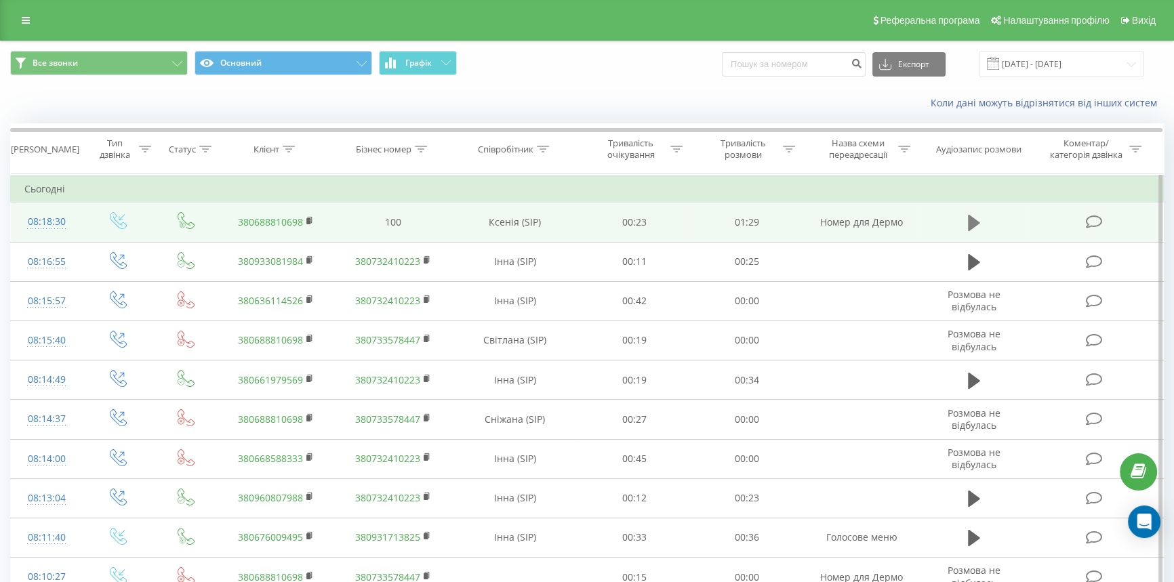
click at [966, 220] on button at bounding box center [974, 223] width 20 height 20
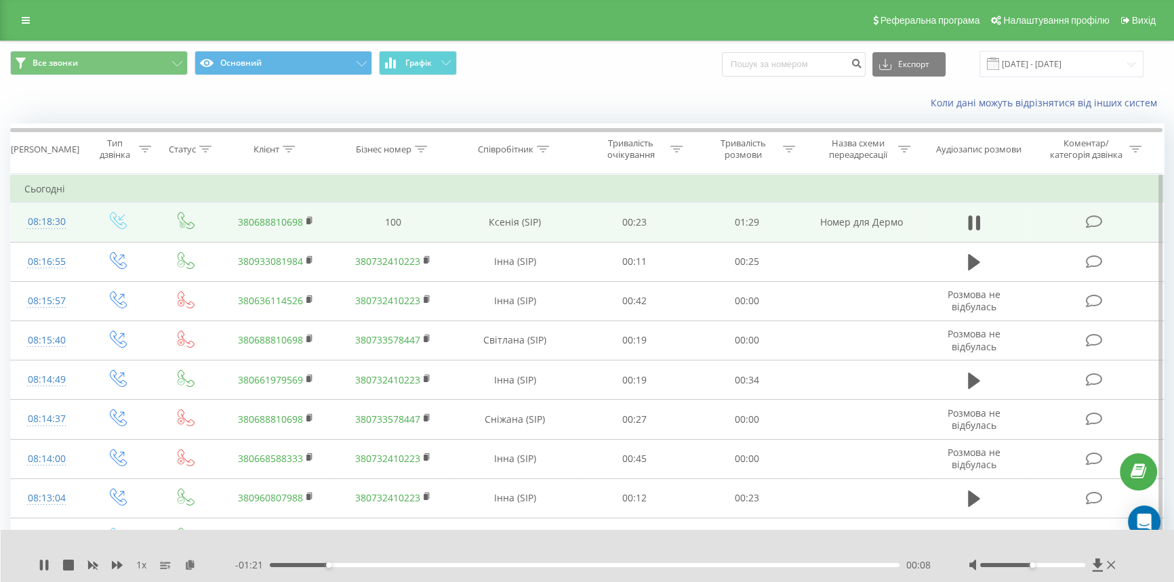
click at [977, 211] on td at bounding box center [974, 222] width 108 height 39
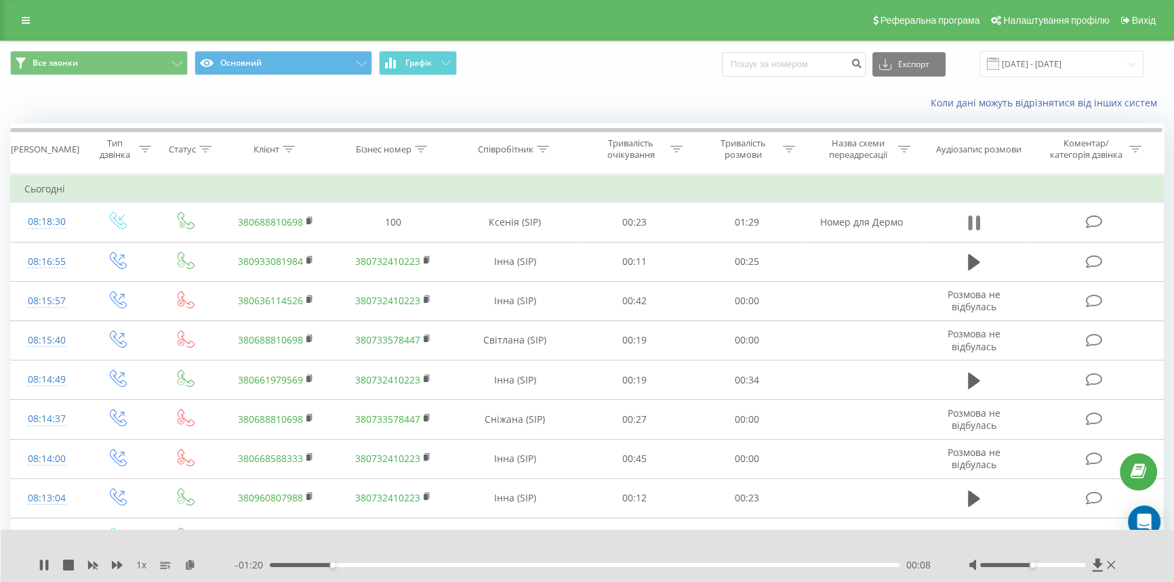
click at [975, 215] on icon at bounding box center [974, 222] width 12 height 19
click at [45, 22] on div "Реферальна програма Налаштування профілю Вихід" at bounding box center [587, 20] width 1174 height 41
drag, startPoint x: 37, startPoint y: 21, endPoint x: 43, endPoint y: 28, distance: 9.6
click at [37, 21] on link at bounding box center [26, 20] width 24 height 19
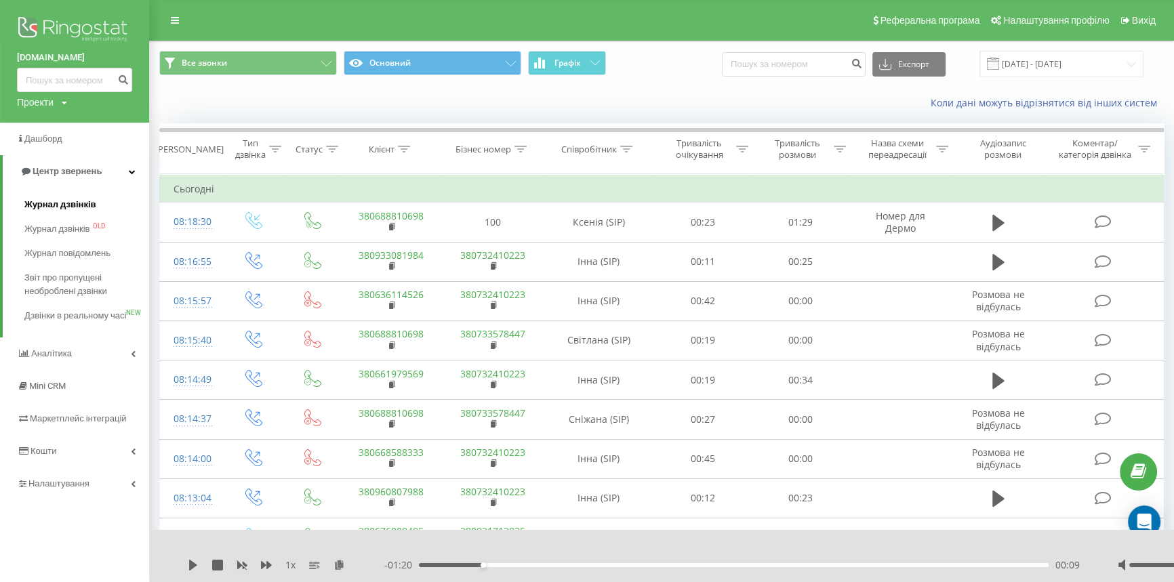
click at [61, 210] on span "Журнал дзвінків" at bounding box center [60, 205] width 72 height 14
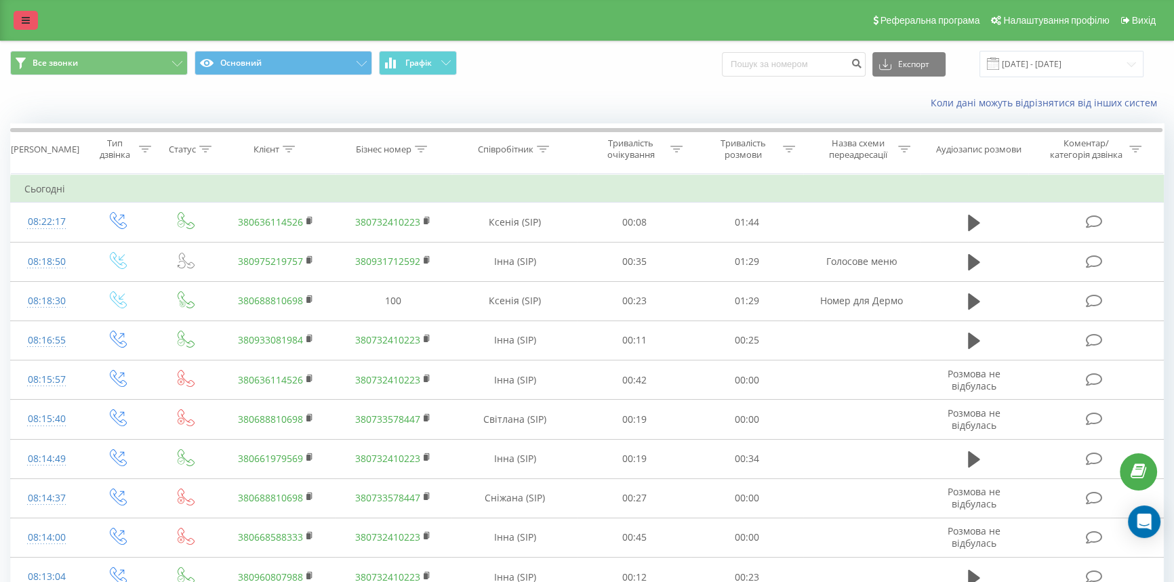
click at [30, 27] on link at bounding box center [26, 20] width 24 height 19
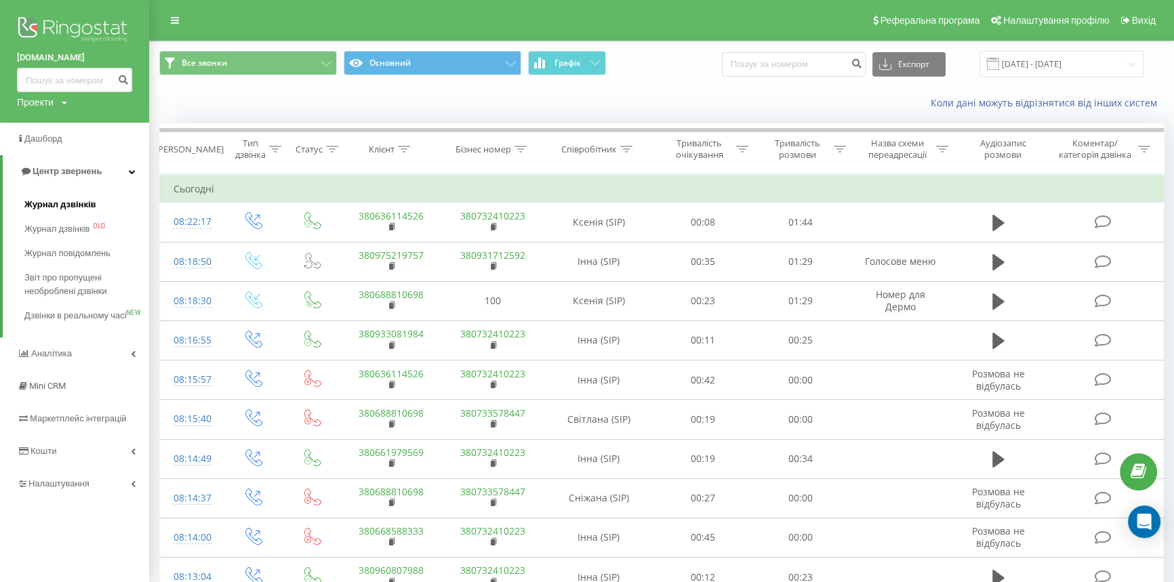
click at [79, 201] on span "Журнал дзвінків" at bounding box center [60, 205] width 72 height 14
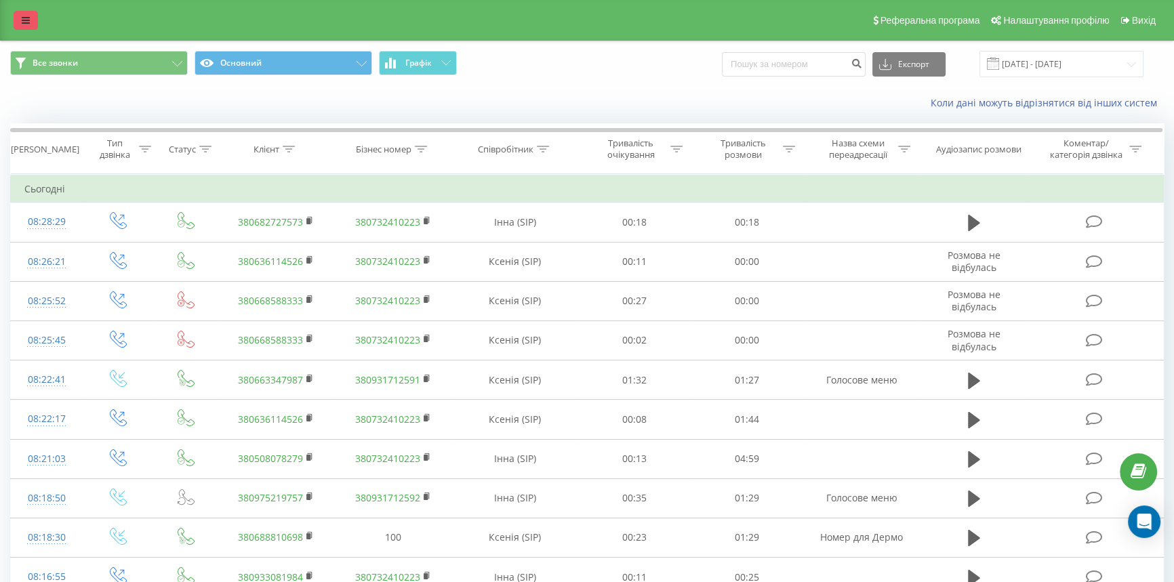
click at [27, 20] on icon at bounding box center [26, 20] width 8 height 9
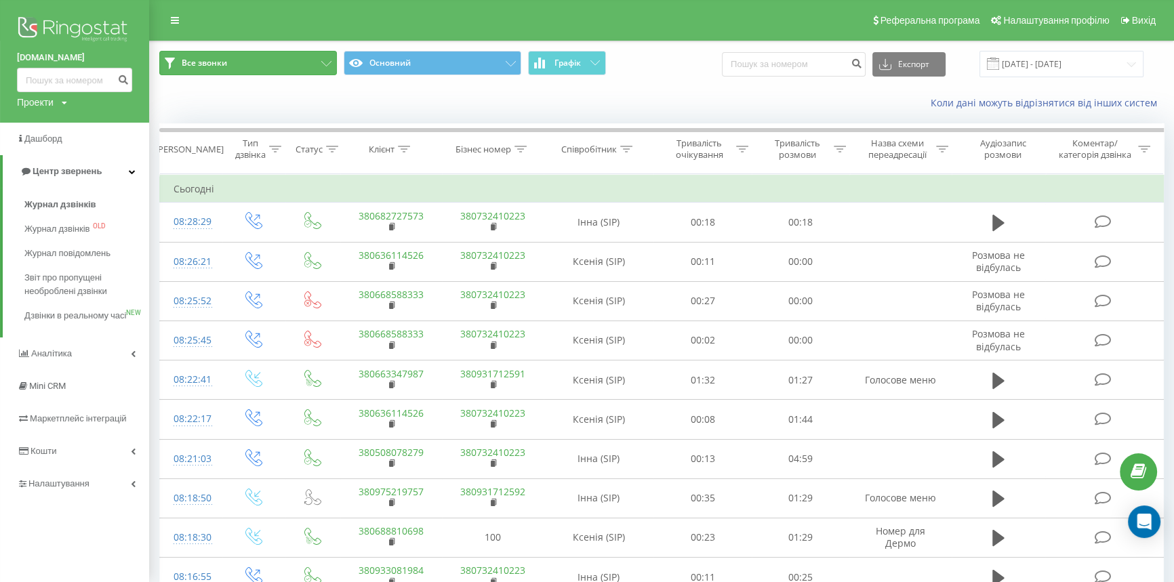
click at [184, 64] on span "Все звонки" at bounding box center [204, 63] width 45 height 11
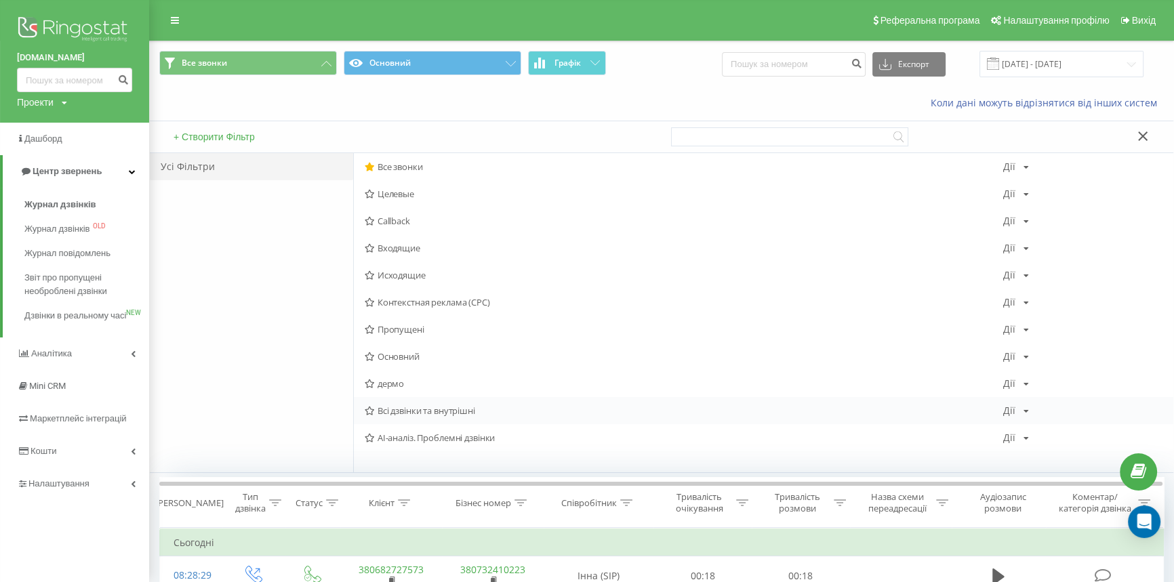
click at [383, 409] on span "Всі дзвінки та внутрішні" at bounding box center [684, 410] width 638 height 9
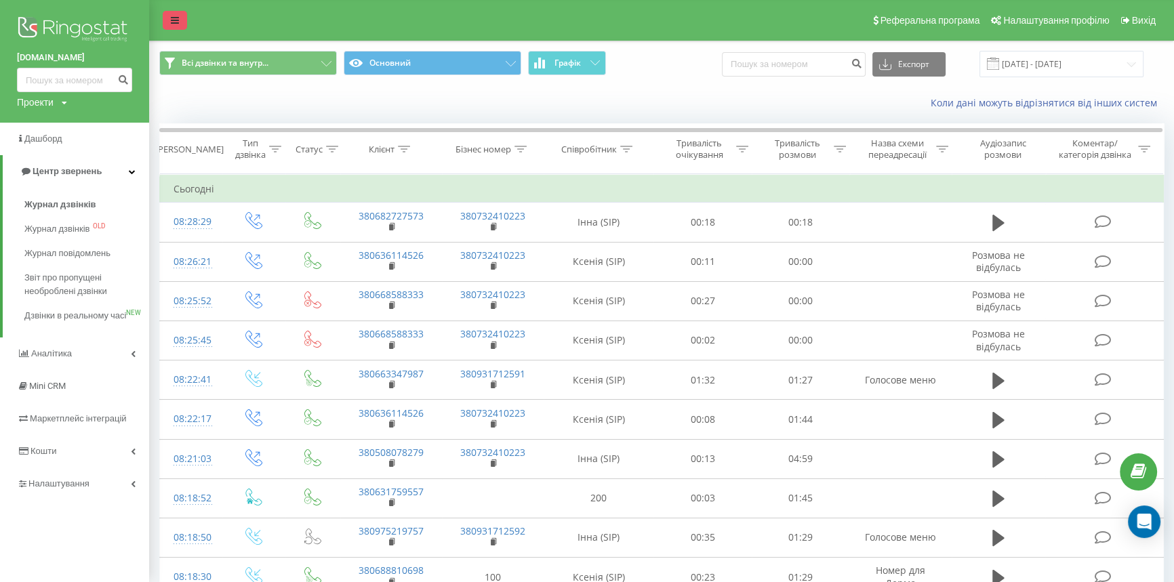
click at [173, 23] on icon at bounding box center [175, 20] width 8 height 9
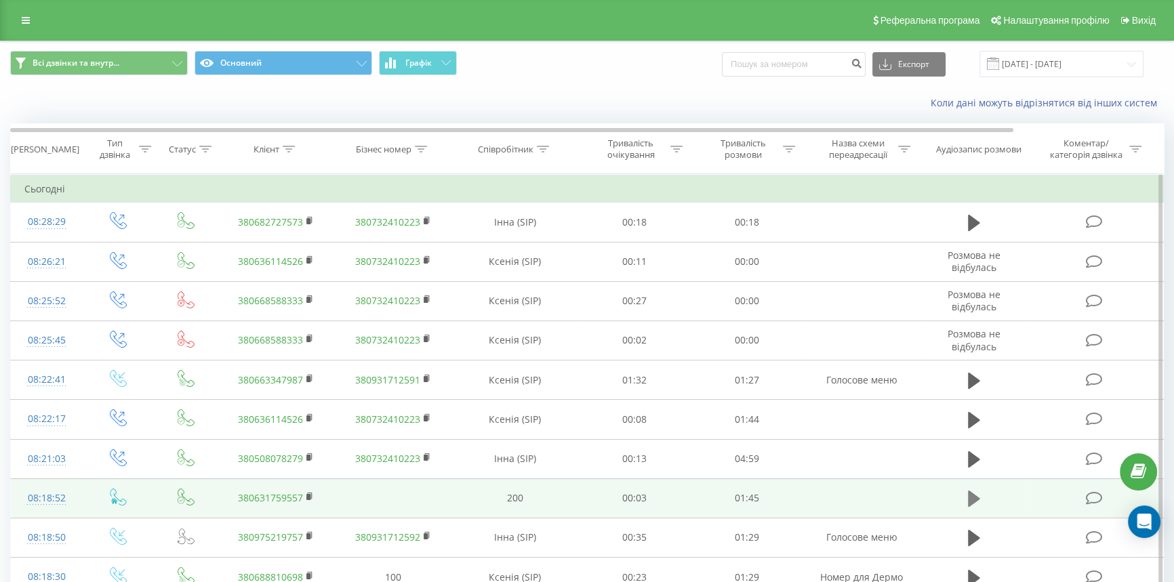
click at [970, 497] on icon at bounding box center [974, 499] width 12 height 16
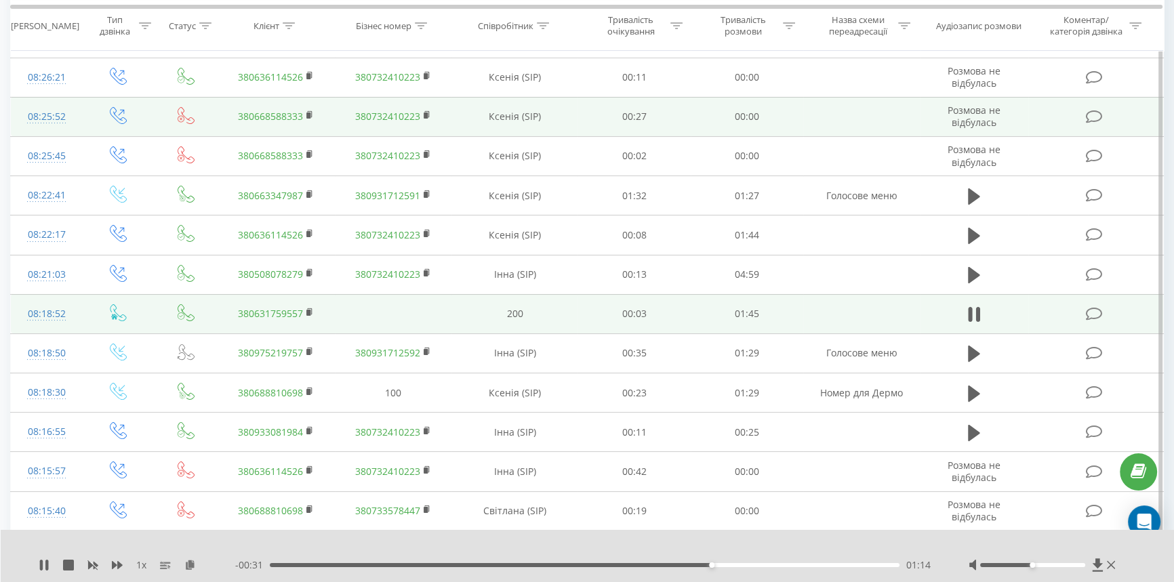
scroll to position [246, 0]
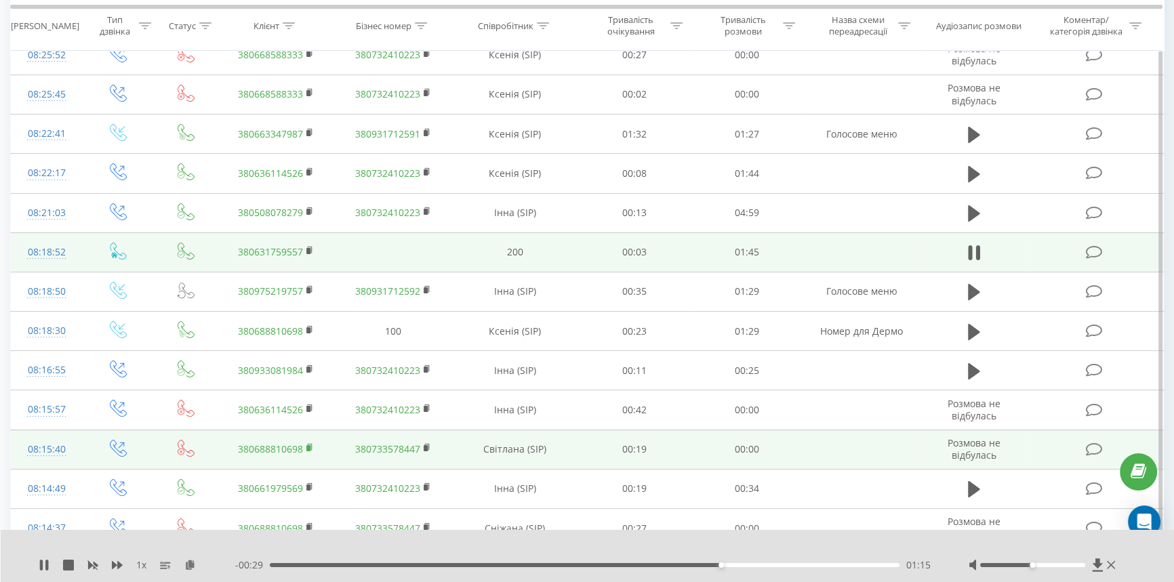
click at [310, 445] on rect at bounding box center [308, 448] width 4 height 6
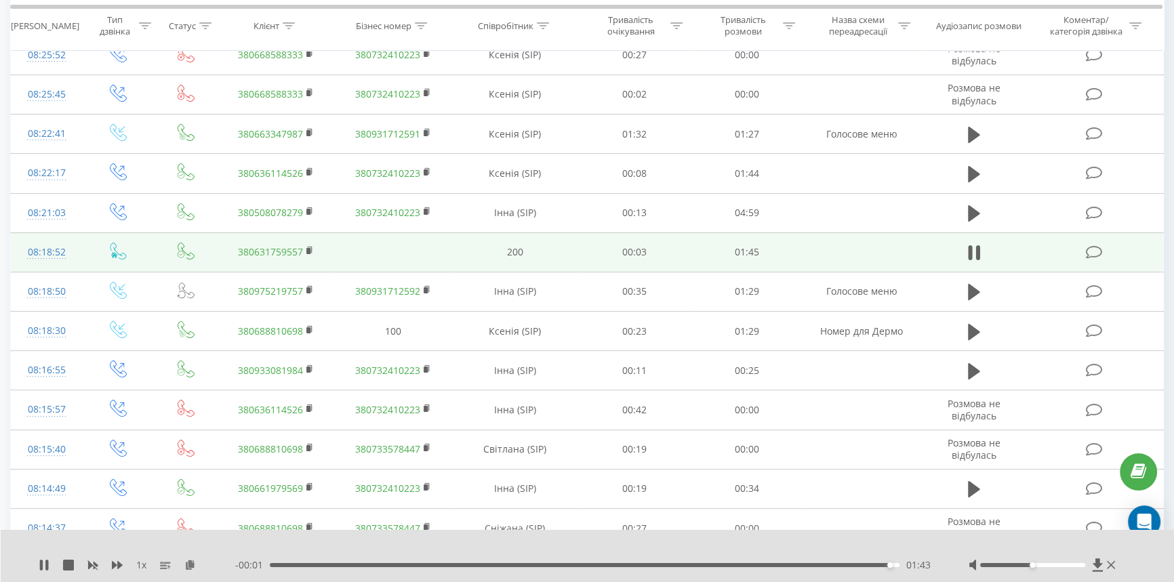
click at [472, 563] on div "01:43" at bounding box center [585, 565] width 630 height 4
click at [500, 567] on div "00:38" at bounding box center [585, 565] width 630 height 4
click at [520, 565] on div "00:39" at bounding box center [585, 565] width 630 height 4
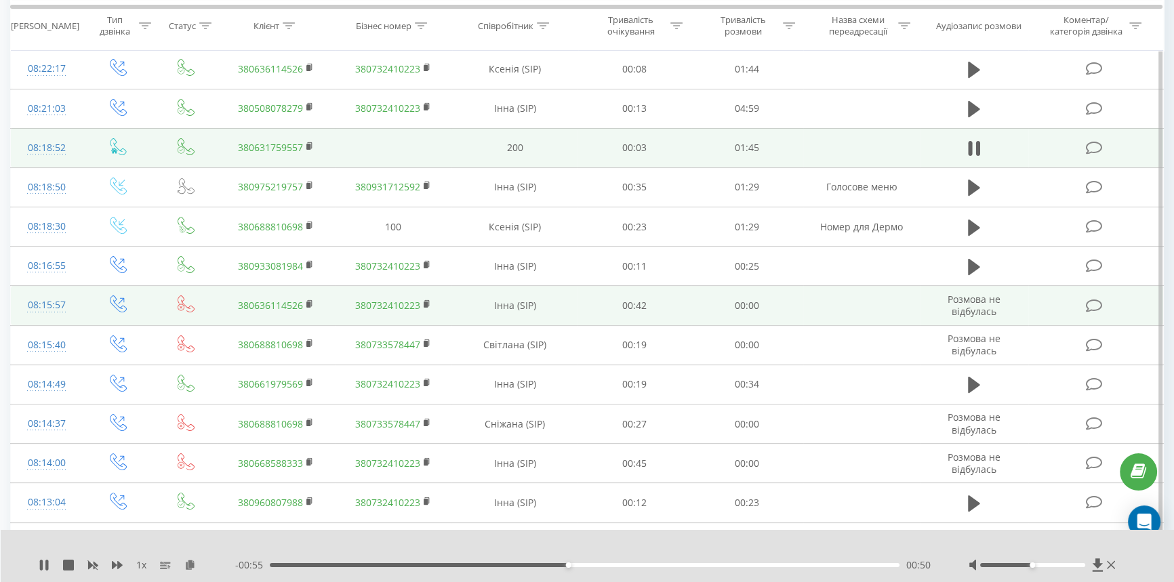
scroll to position [369, 0]
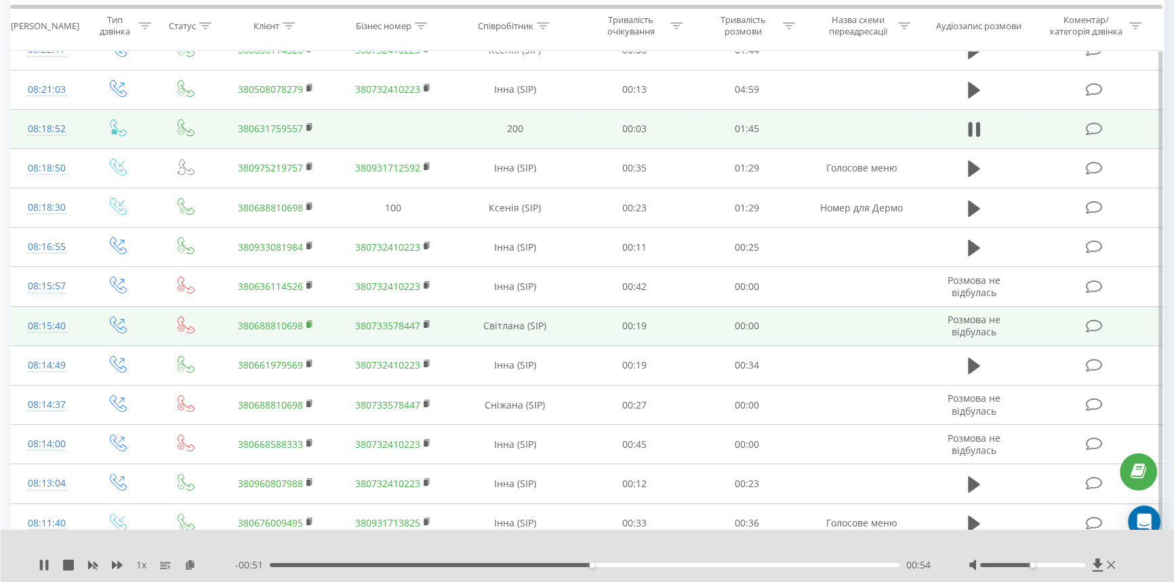
click at [309, 322] on rect at bounding box center [308, 325] width 4 height 6
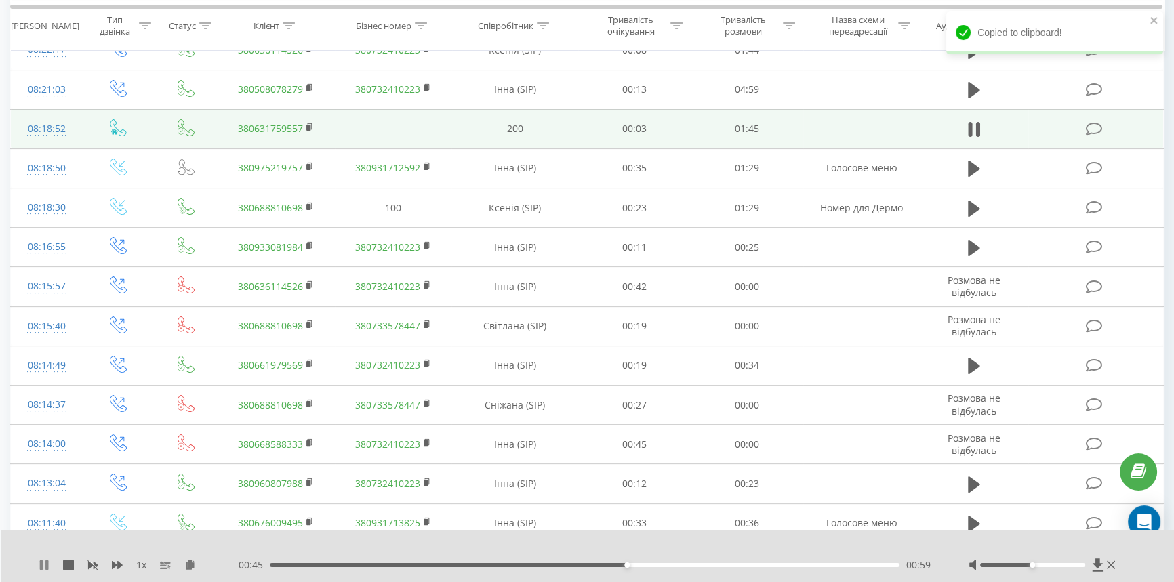
click at [43, 560] on icon at bounding box center [44, 565] width 11 height 11
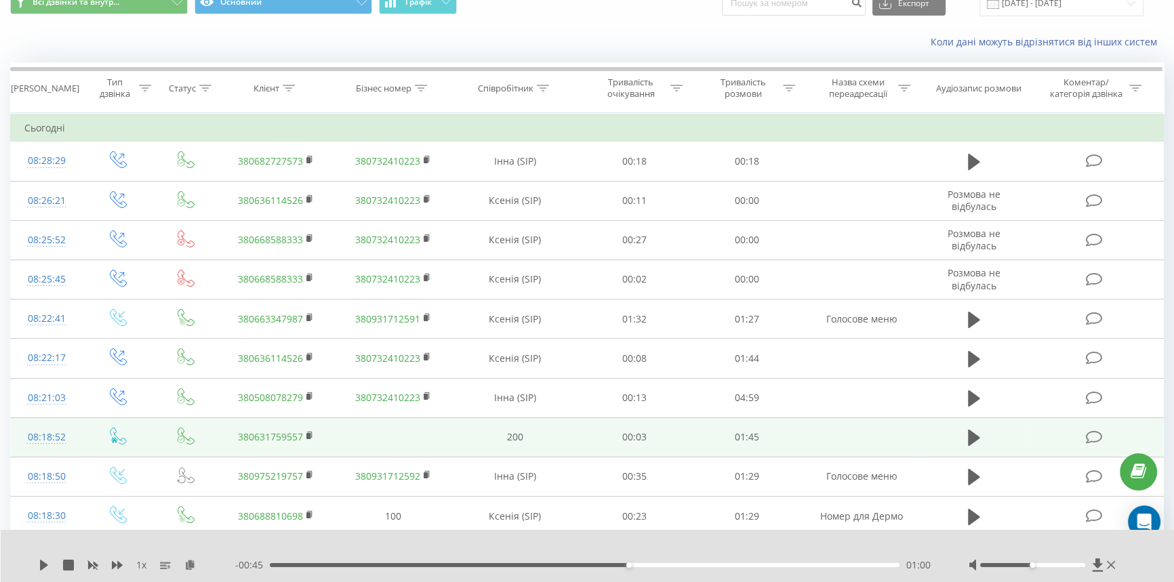
scroll to position [0, 0]
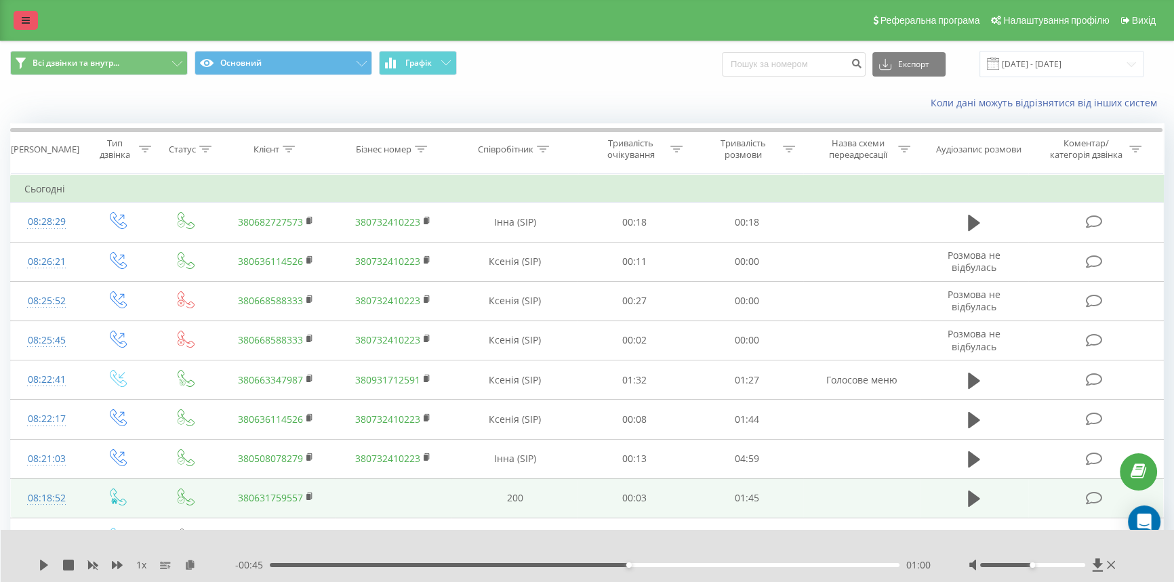
click at [25, 18] on icon at bounding box center [26, 20] width 8 height 9
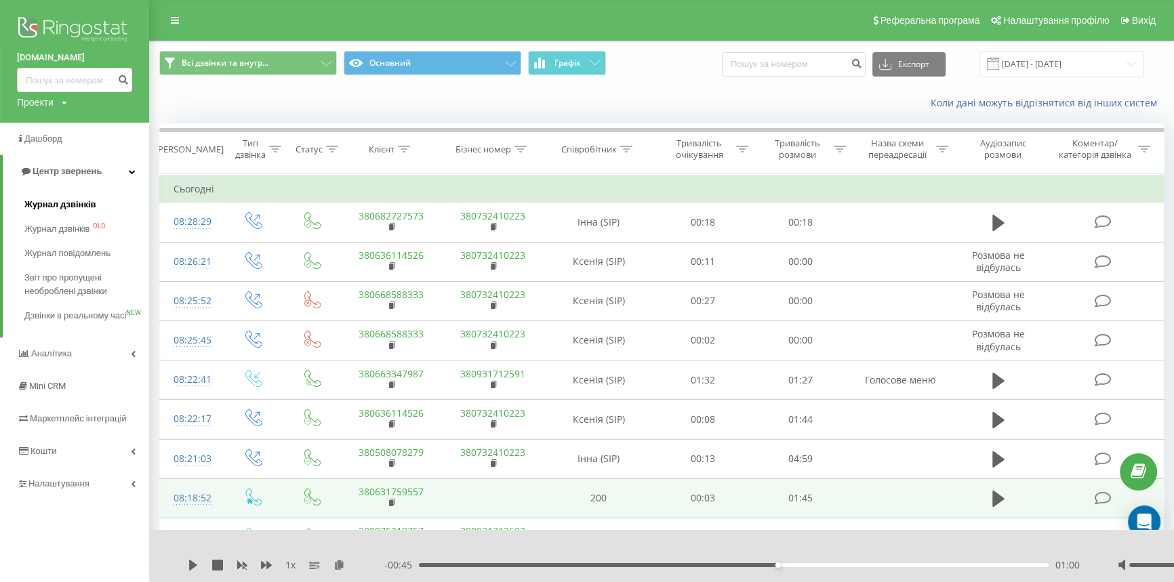
click at [52, 203] on span "Журнал дзвінків" at bounding box center [60, 205] width 72 height 14
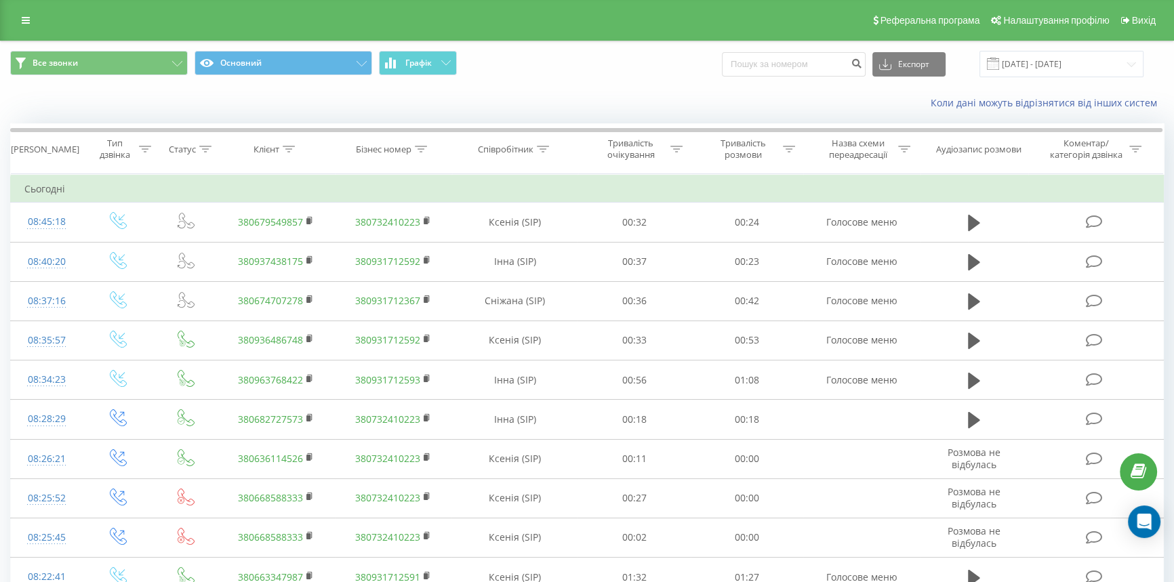
click at [18, 30] on div "Реферальна програма Налаштування профілю Вихід" at bounding box center [587, 20] width 1174 height 41
click at [37, 28] on link at bounding box center [26, 20] width 24 height 19
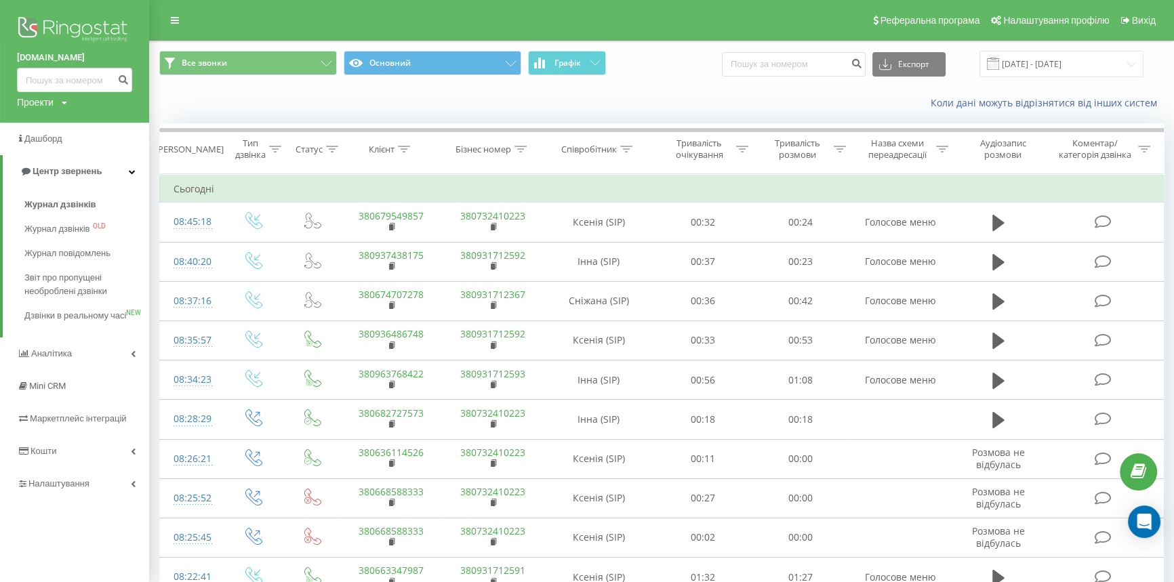
click at [33, 24] on img at bounding box center [74, 31] width 115 height 34
click at [72, 203] on span "Журнал дзвінків" at bounding box center [60, 205] width 72 height 14
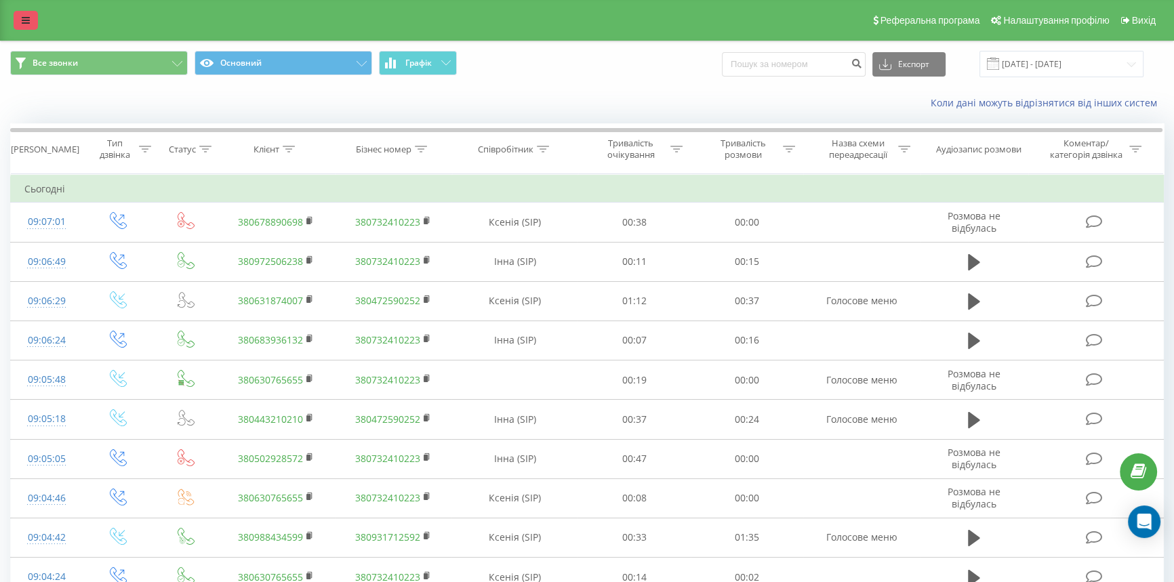
click at [26, 14] on link at bounding box center [26, 20] width 24 height 19
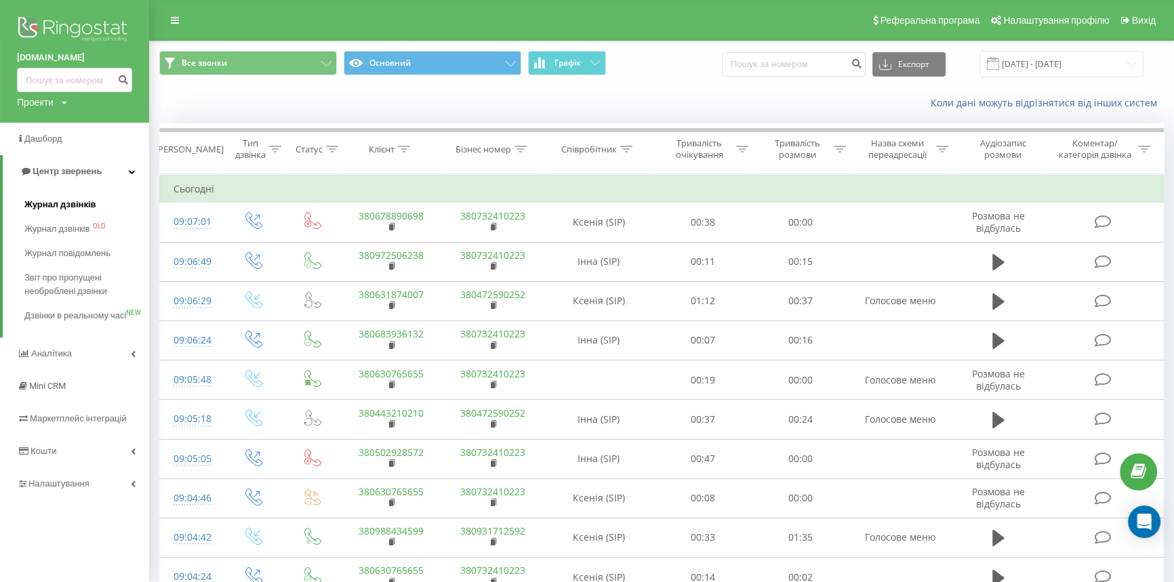
click at [50, 208] on span "Журнал дзвінків" at bounding box center [60, 205] width 72 height 14
